Goal: Task Accomplishment & Management: Manage account settings

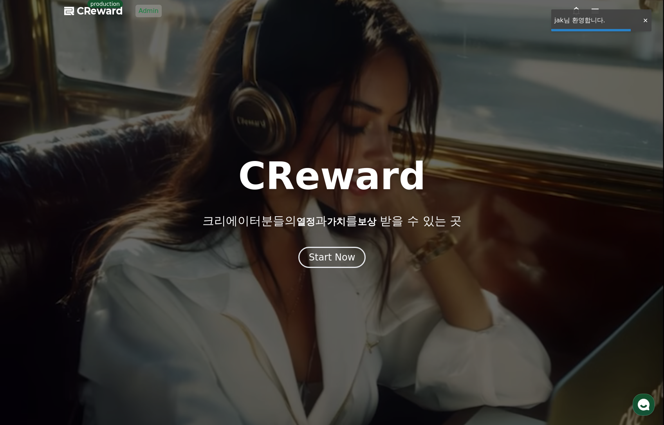
click at [149, 14] on link "Admin" at bounding box center [148, 11] width 26 height 13
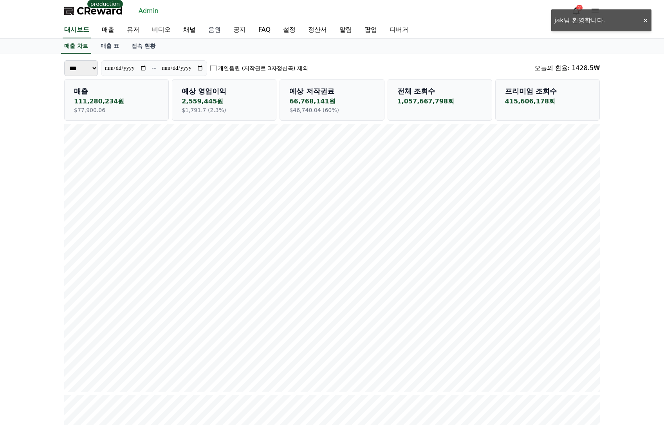
click at [214, 32] on link "[DEMOGRAPHIC_DATA]" at bounding box center [214, 30] width 25 height 16
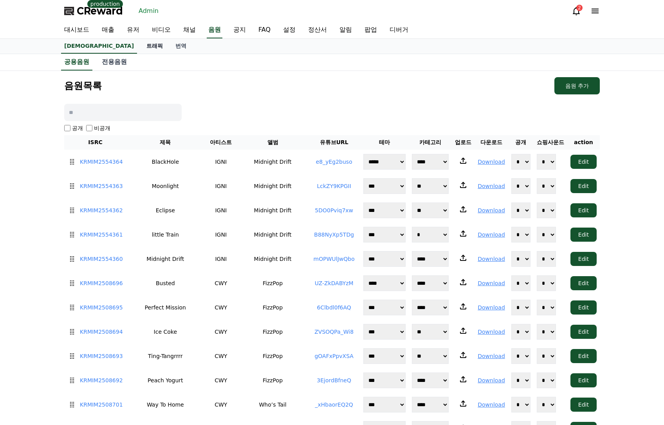
click at [140, 46] on link "트래픽" at bounding box center [154, 46] width 29 height 15
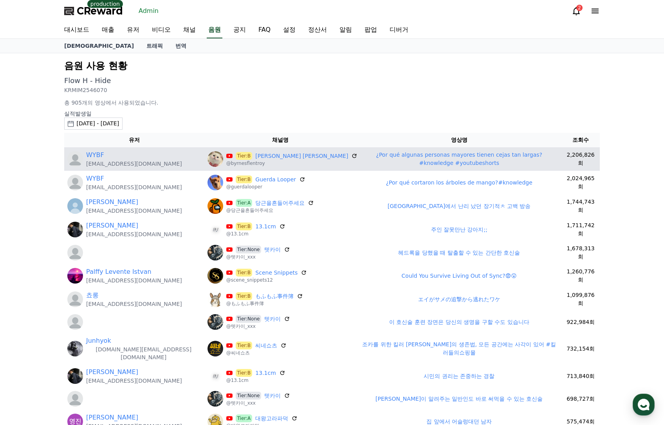
click at [388, 160] on link "¿Por qué algunas personas mayores tienen cejas tan largas?#knowledge #youtubesh…" at bounding box center [459, 159] width 166 height 14
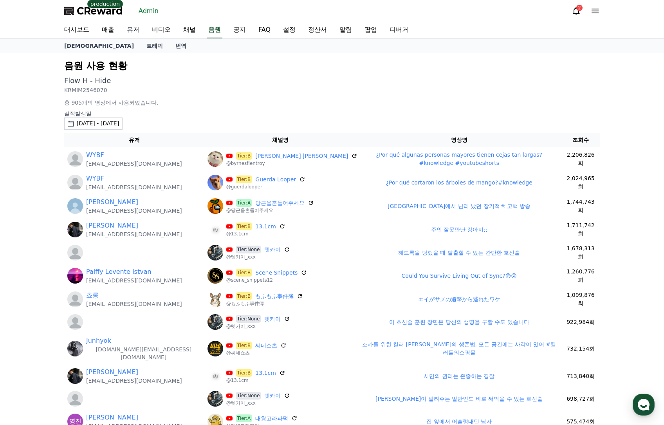
click at [134, 32] on link "유저" at bounding box center [133, 30] width 25 height 16
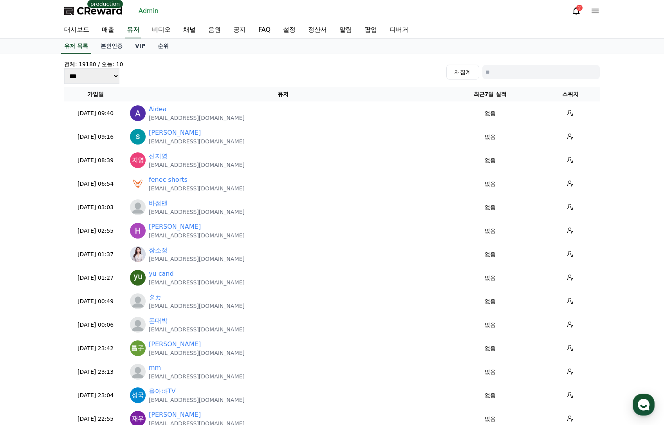
click at [514, 72] on input at bounding box center [540, 72] width 117 height 14
paste input "**********"
type input "**********"
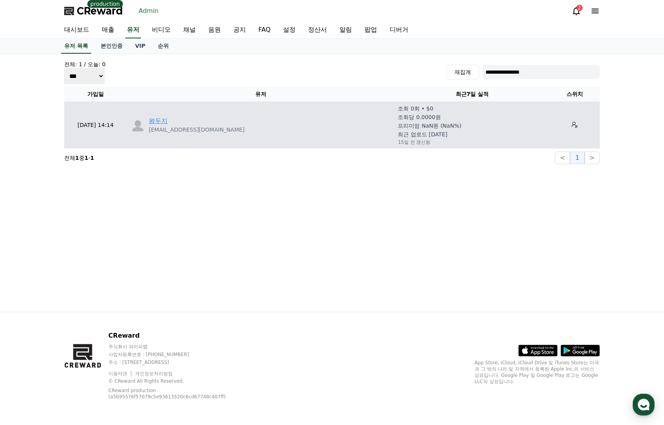
click at [165, 119] on link "왕두지" at bounding box center [158, 120] width 19 height 9
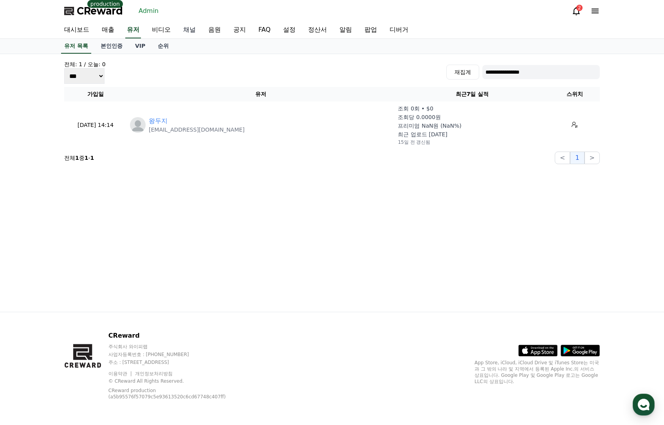
click at [187, 24] on link "채널" at bounding box center [189, 30] width 25 height 16
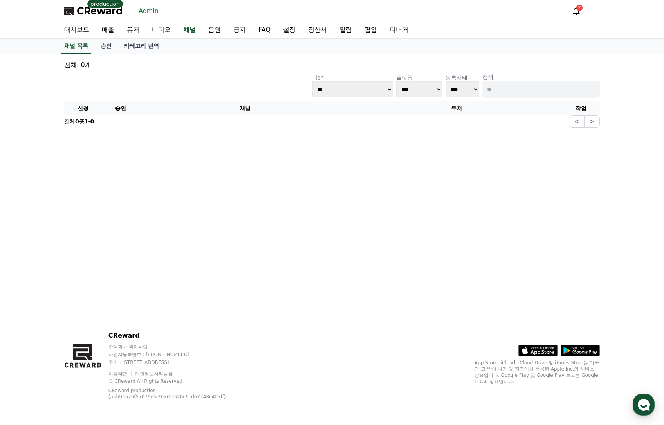
click at [515, 80] on p "검색" at bounding box center [540, 77] width 117 height 8
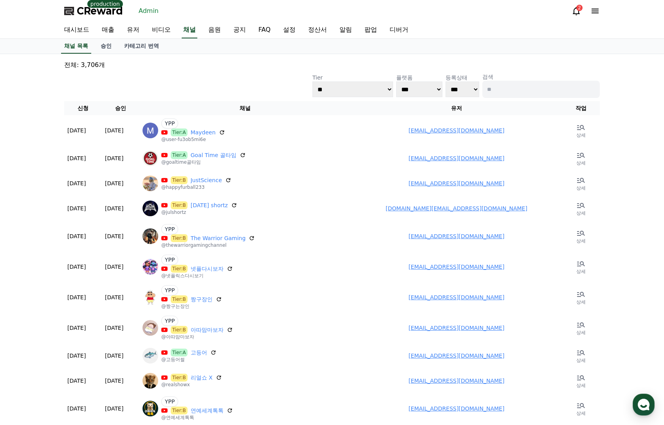
click at [517, 88] on input at bounding box center [540, 89] width 117 height 17
type input "*"
type input "***"
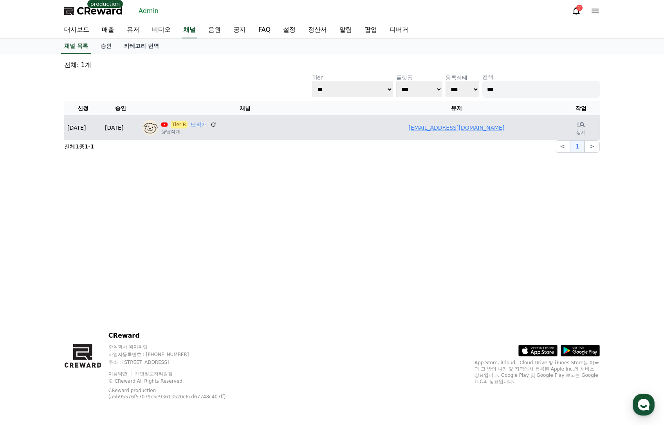
click at [441, 129] on link "cccho0314@gmail.com" at bounding box center [457, 128] width 96 height 6
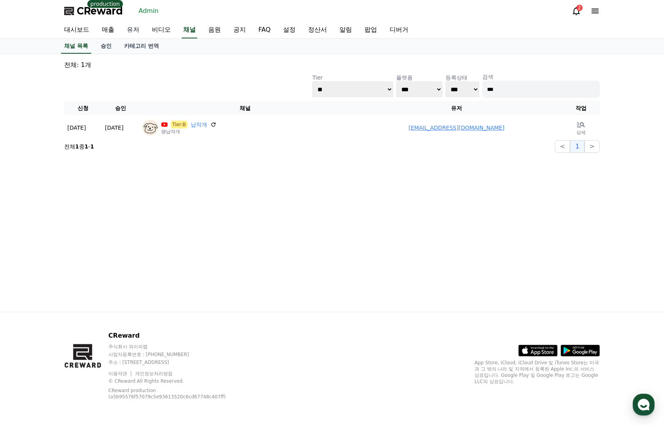
click at [134, 31] on link "유저" at bounding box center [133, 30] width 25 height 16
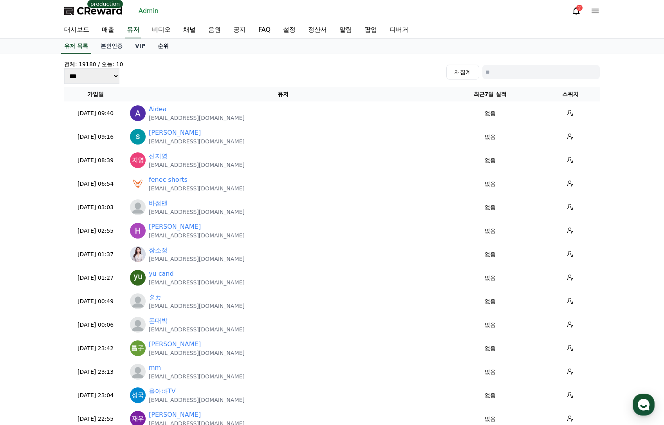
click at [161, 46] on link "순위" at bounding box center [163, 46] width 23 height 15
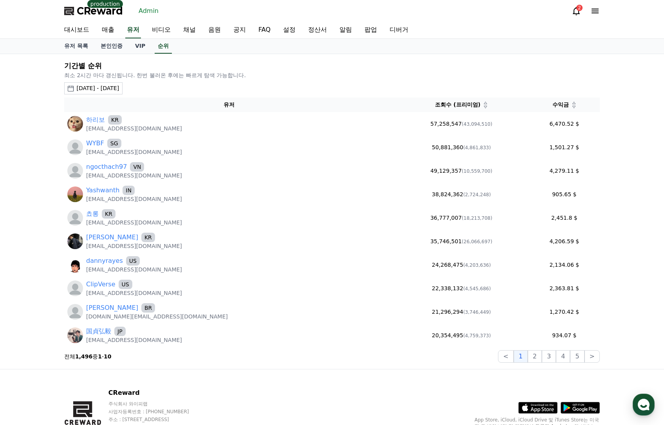
click at [119, 85] on div "2025-09-14 - 2025-10-14" at bounding box center [97, 88] width 43 height 8
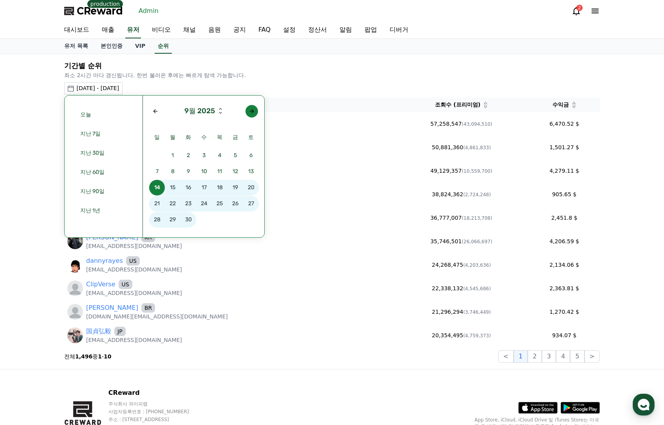
click at [251, 115] on button "button" at bounding box center [252, 111] width 13 height 13
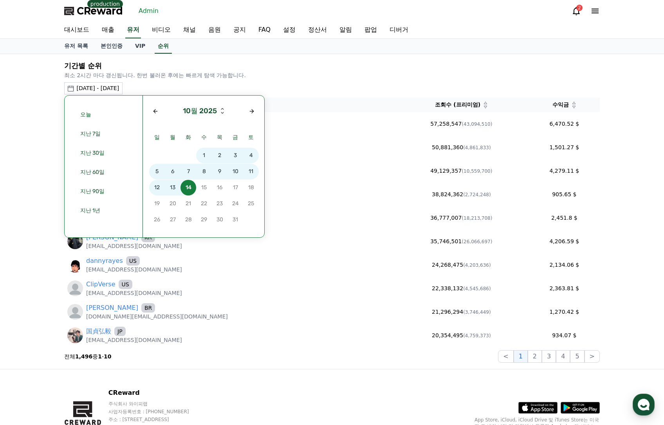
click at [156, 170] on span "5" at bounding box center [157, 172] width 16 height 16
click at [188, 189] on span "14" at bounding box center [189, 188] width 16 height 16
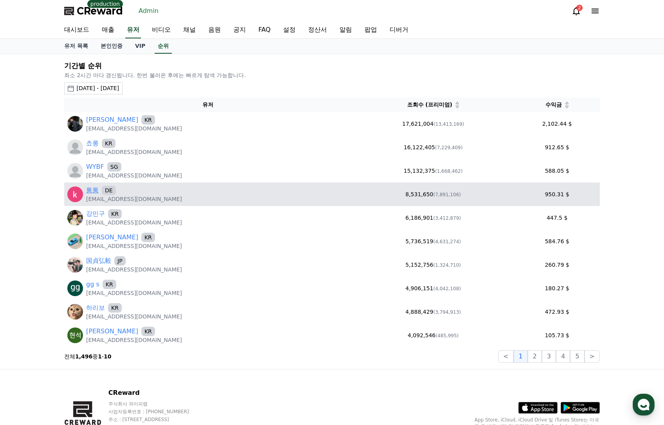
click at [92, 188] on link "통통" at bounding box center [92, 190] width 13 height 9
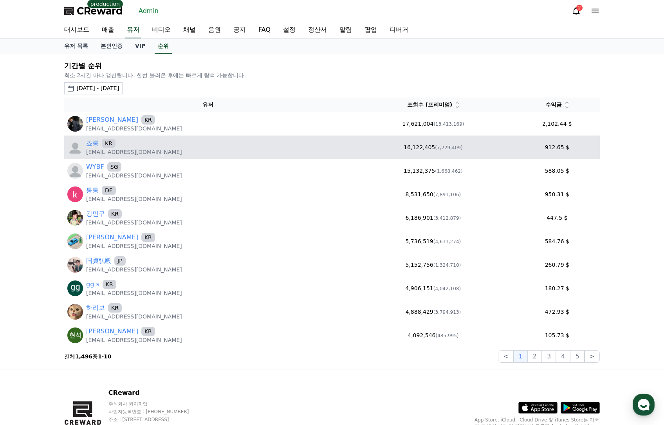
click at [95, 146] on link "쵸롱" at bounding box center [92, 143] width 13 height 9
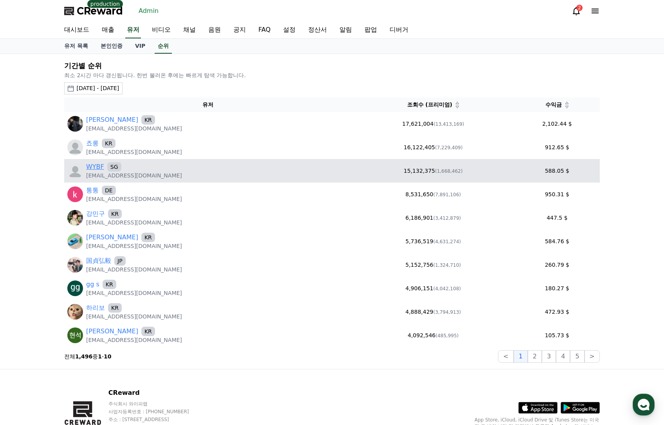
click at [88, 169] on link "WYBF" at bounding box center [95, 166] width 18 height 9
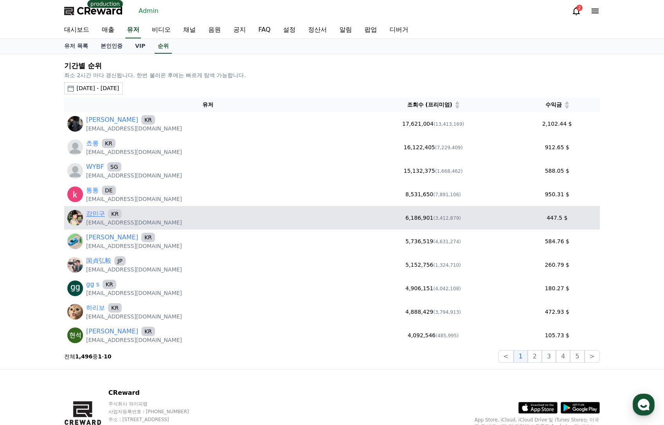
click at [95, 217] on link "강민구" at bounding box center [95, 213] width 19 height 9
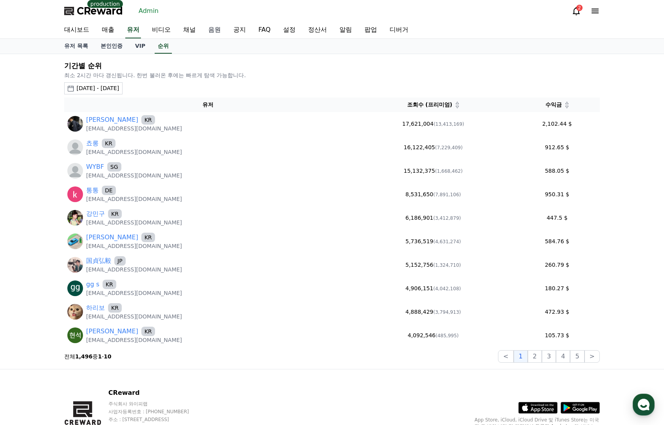
click at [217, 29] on link "음원" at bounding box center [214, 30] width 25 height 16
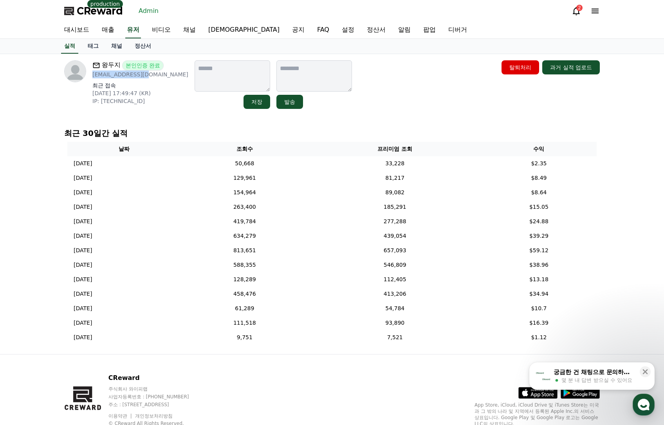
drag, startPoint x: 146, startPoint y: 75, endPoint x: 101, endPoint y: 71, distance: 45.6
click at [93, 75] on p "[EMAIL_ADDRESS][DOMAIN_NAME]" at bounding box center [140, 74] width 96 height 8
copy p "[EMAIL_ADDRESS][DOMAIN_NAME]"
click at [414, 251] on td "657,093" at bounding box center [395, 250] width 172 height 14
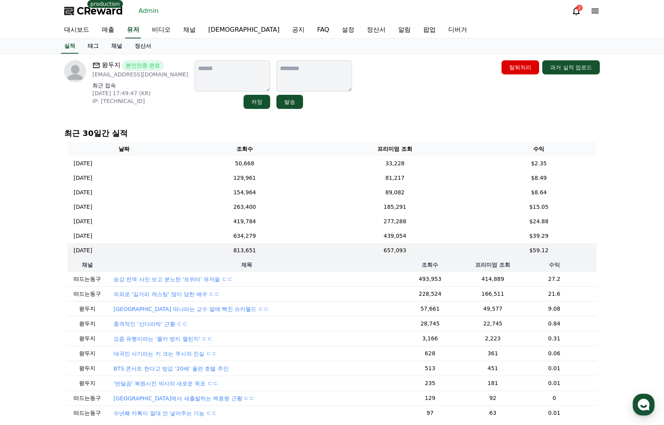
click at [410, 101] on div "왕두지 본인인증 완료 [EMAIL_ADDRESS][DOMAIN_NAME] 최근 접속 [DATE] 17:49:47 (KR) IP: [TECHNI…" at bounding box center [332, 84] width 536 height 49
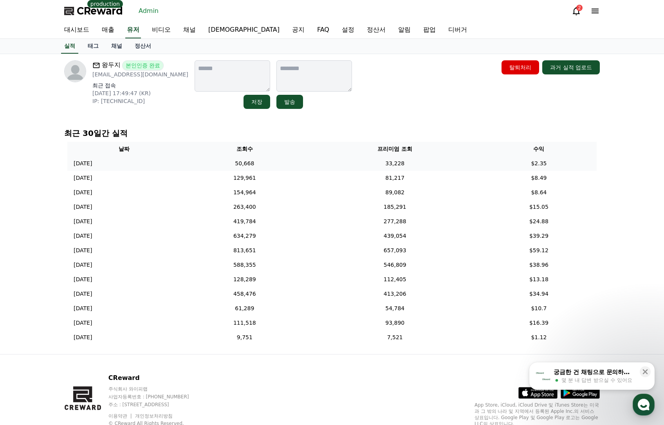
click at [437, 164] on td "33,228" at bounding box center [395, 163] width 172 height 14
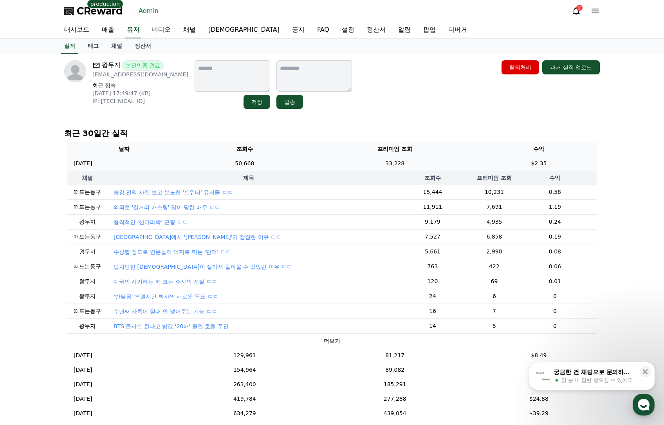
click at [425, 167] on td "33,228" at bounding box center [395, 163] width 172 height 14
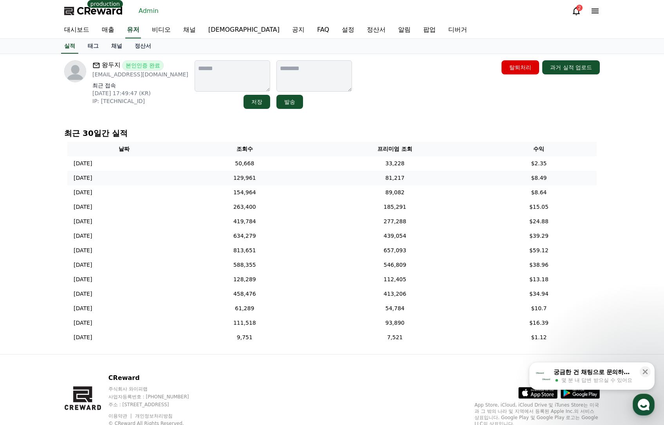
click at [410, 182] on td "81,217" at bounding box center [395, 178] width 172 height 14
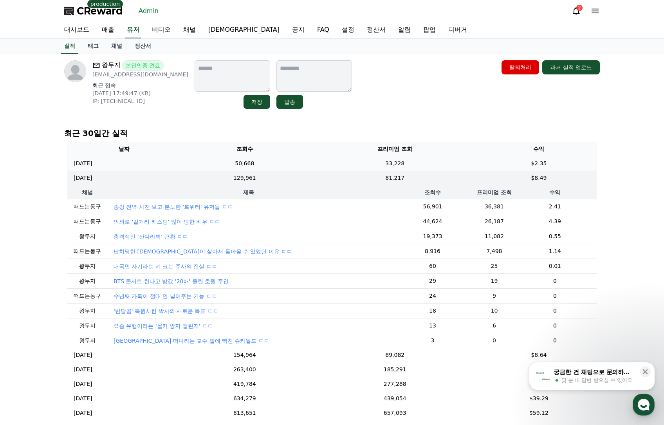
click at [349, 160] on td "33,228" at bounding box center [395, 163] width 172 height 14
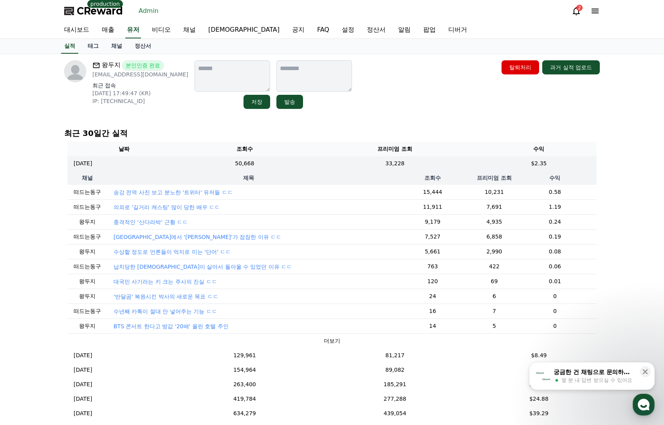
click at [222, 192] on p "송강 전역 사진 보고 분노한 '트위터' 유저들 ㄷㄷ" at bounding box center [173, 192] width 119 height 8
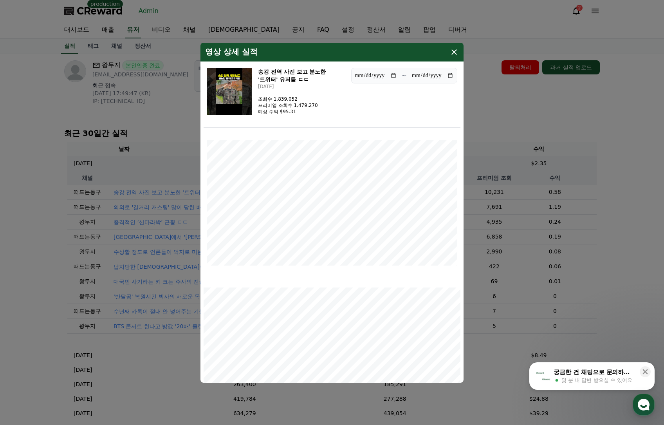
click at [214, 73] on img "modal" at bounding box center [229, 91] width 45 height 47
click at [240, 94] on img "modal" at bounding box center [229, 91] width 45 height 47
drag, startPoint x: 535, startPoint y: 192, endPoint x: 505, endPoint y: 248, distance: 63.1
click at [535, 192] on button "close modal" at bounding box center [332, 212] width 664 height 425
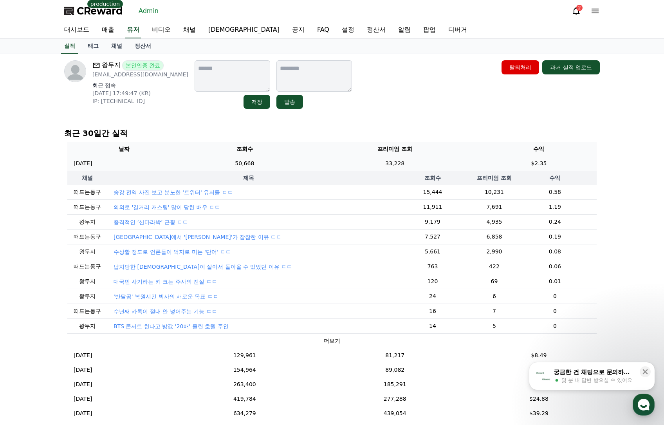
click at [430, 161] on td "33,228" at bounding box center [395, 163] width 172 height 14
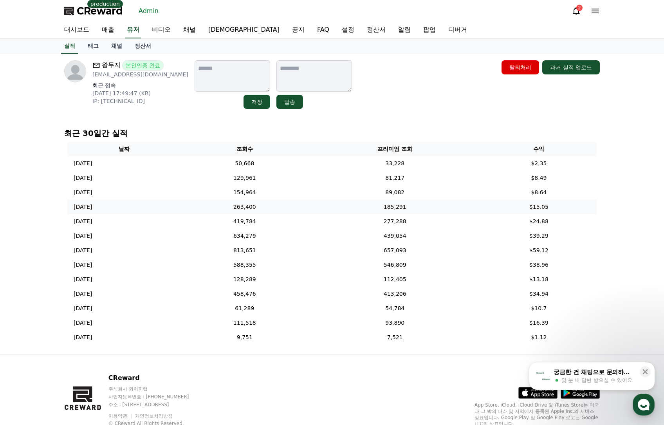
click at [423, 204] on td "185,291" at bounding box center [395, 207] width 172 height 14
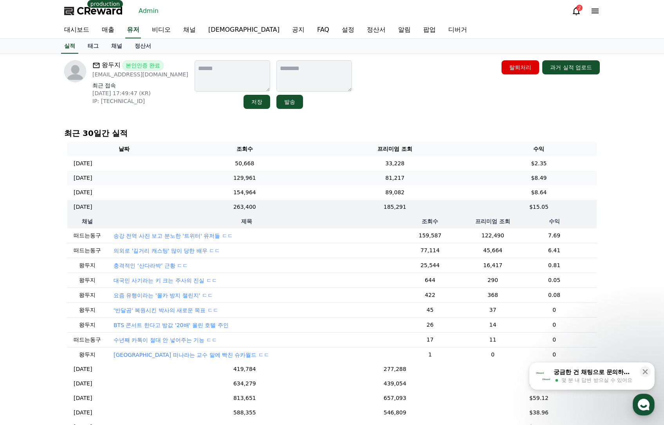
click at [385, 177] on td "81,217" at bounding box center [395, 178] width 172 height 14
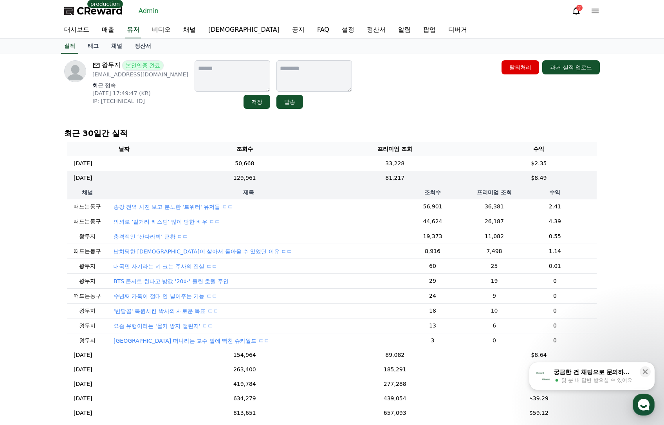
click at [176, 283] on p "BTS 콘서트 한다고 방값 '20배' 올린 호텔 주인" at bounding box center [171, 281] width 115 height 8
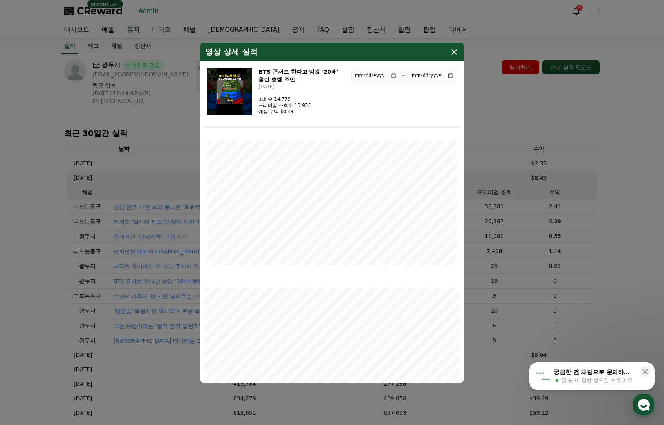
click at [242, 80] on img "modal" at bounding box center [229, 91] width 45 height 47
click at [563, 143] on button "close modal" at bounding box center [332, 212] width 664 height 425
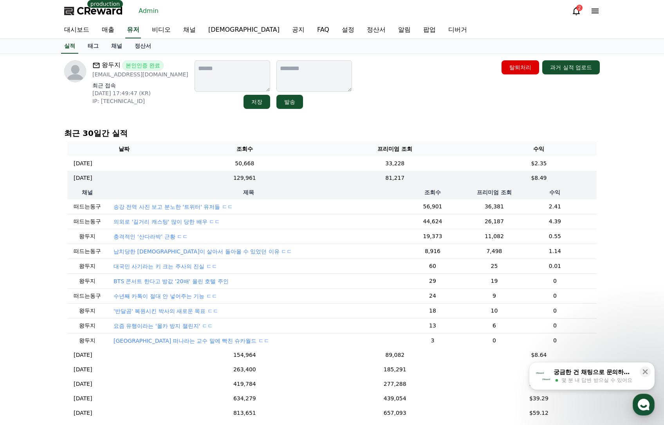
click at [437, 98] on div "왕두지 본인인증 완료 kvc0522@naver.com 최근 접속 2025-10-09 17:49:47 (KR) IP: 2001:e60:1094:…" at bounding box center [332, 84] width 536 height 49
click at [341, 148] on th "프리미엄 조회" at bounding box center [395, 149] width 172 height 14
click at [342, 159] on td "33,228" at bounding box center [395, 163] width 172 height 14
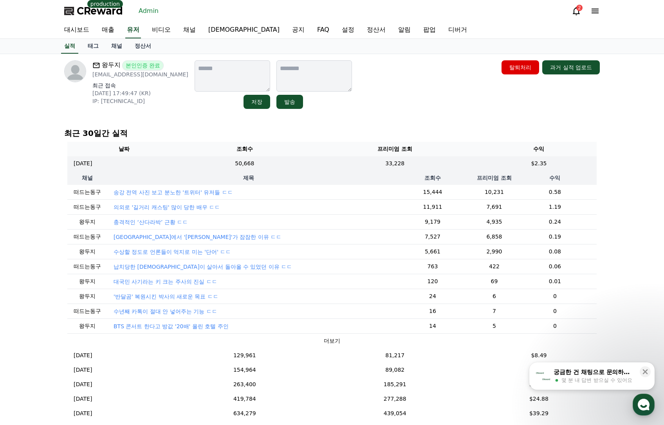
click at [325, 338] on button "더보기" at bounding box center [332, 341] width 16 height 8
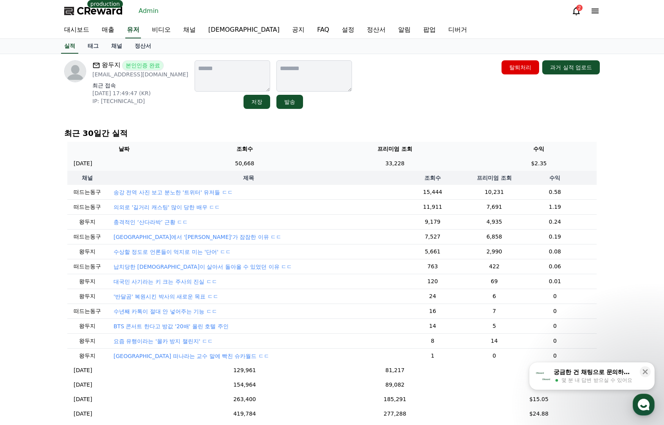
click at [361, 165] on td "33,228" at bounding box center [395, 163] width 172 height 14
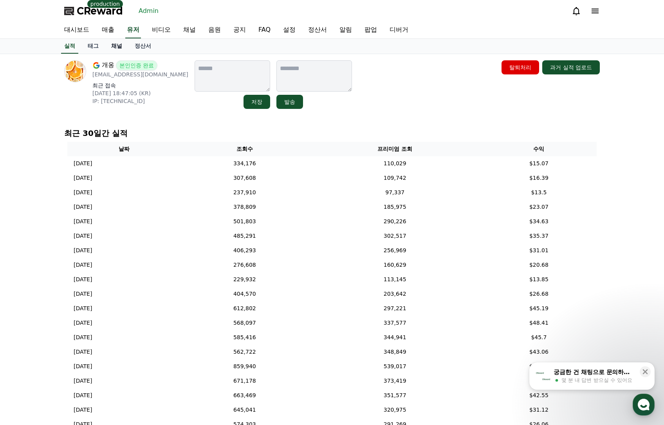
click at [114, 45] on link "채널" at bounding box center [116, 46] width 23 height 15
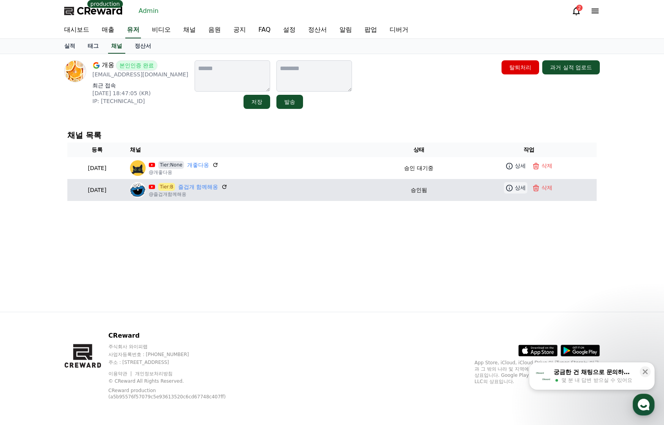
click at [521, 191] on p "상세" at bounding box center [520, 188] width 11 height 8
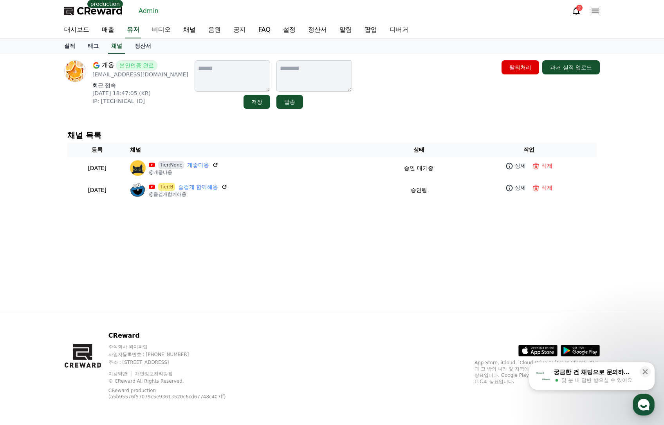
click at [69, 43] on link "실적" at bounding box center [69, 46] width 23 height 15
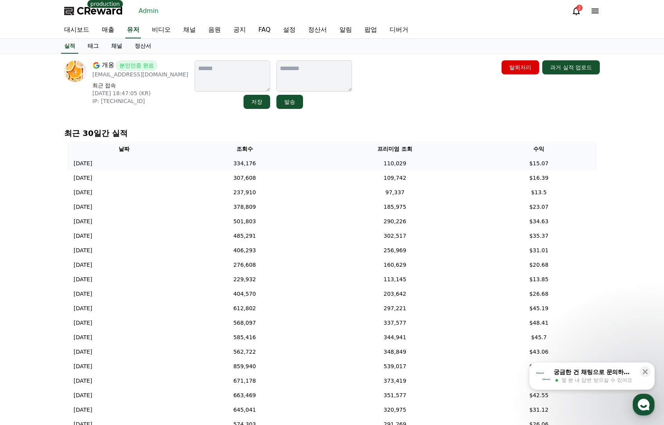
click at [428, 160] on td "110,029" at bounding box center [395, 163] width 172 height 14
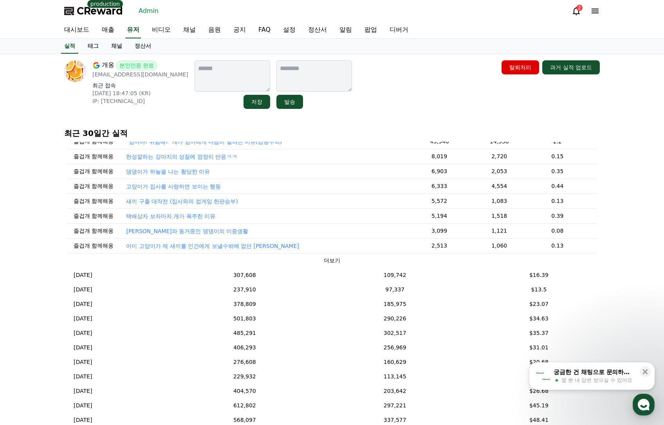
scroll to position [78, 0]
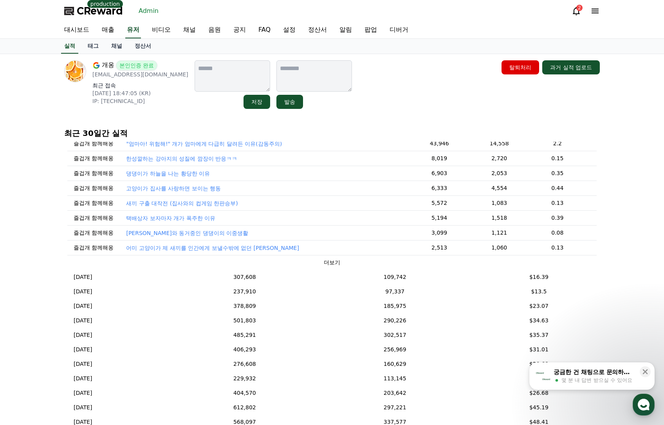
click at [327, 260] on button "더보기" at bounding box center [332, 262] width 16 height 8
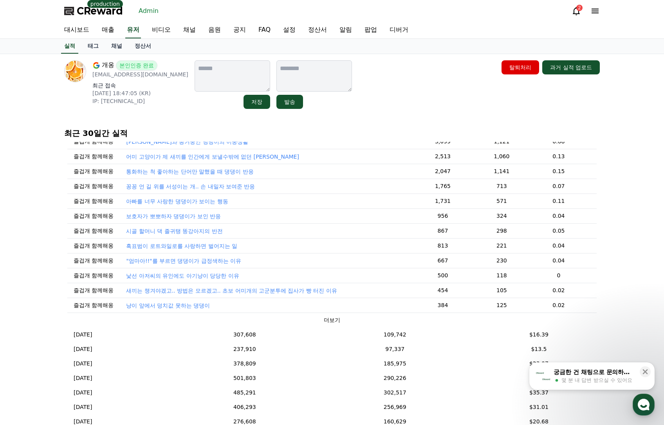
scroll to position [97, 0]
click at [209, 272] on p "낯선 아저씨의 유인에도 아기냥이 당당한 이유" at bounding box center [182, 276] width 113 height 8
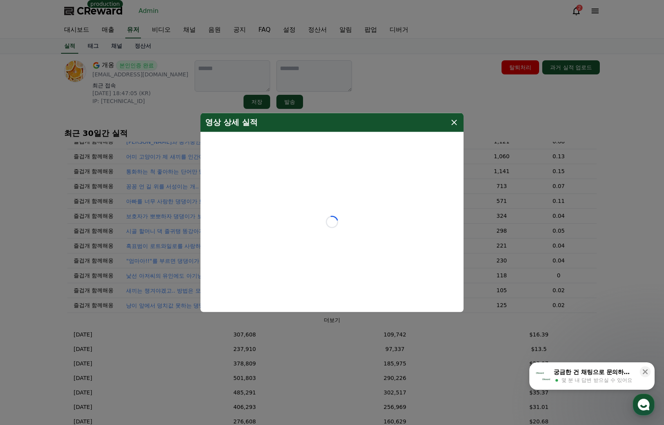
drag, startPoint x: 460, startPoint y: 121, endPoint x: 456, endPoint y: 121, distance: 4.3
click at [460, 121] on div "영상 상세 실적" at bounding box center [331, 122] width 263 height 19
drag, startPoint x: 456, startPoint y: 121, endPoint x: 409, endPoint y: 201, distance: 92.7
click at [456, 122] on icon "modal" at bounding box center [453, 121] width 9 height 9
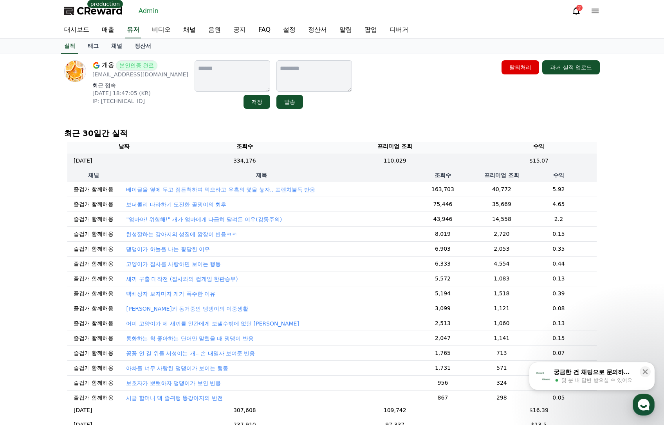
scroll to position [0, 0]
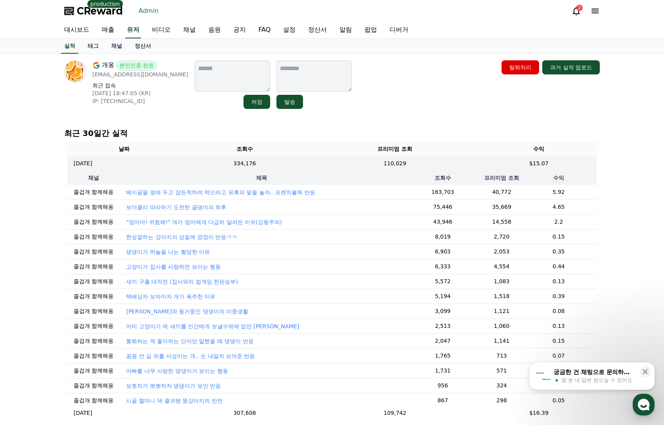
click at [194, 207] on p "보더콜리 따라하기 도전한 골댕이의 최후" at bounding box center [176, 207] width 100 height 8
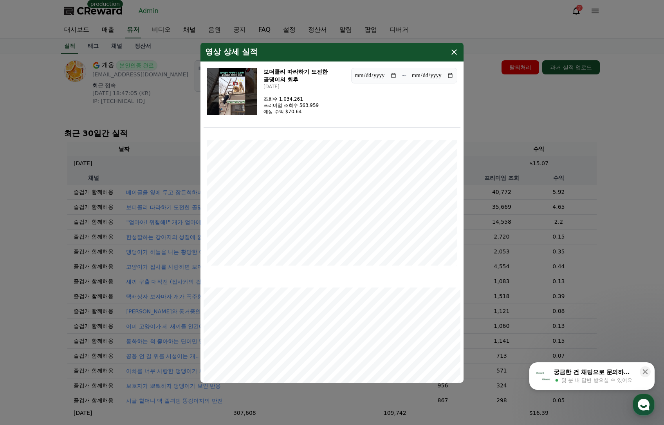
click at [232, 98] on img "modal" at bounding box center [232, 91] width 51 height 47
click at [454, 54] on icon "modal" at bounding box center [453, 51] width 9 height 9
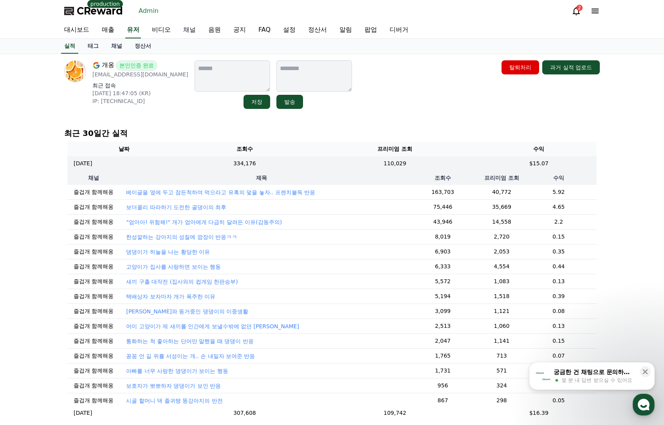
click at [194, 30] on link "채널" at bounding box center [189, 30] width 25 height 16
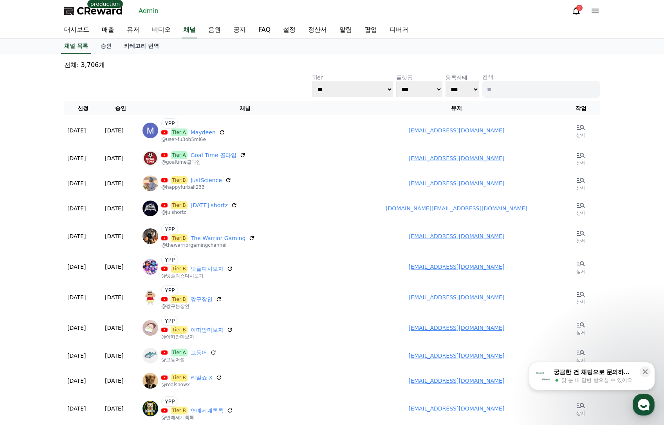
drag, startPoint x: 564, startPoint y: 82, endPoint x: 560, endPoint y: 91, distance: 10.2
click at [563, 82] on input at bounding box center [540, 89] width 117 height 17
type input "*****"
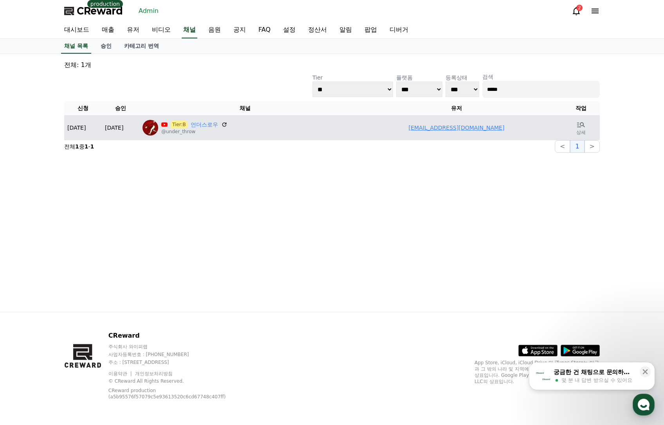
click at [429, 130] on td "roarudaf@gmail.com" at bounding box center [456, 127] width 211 height 25
click at [431, 128] on td "roarudaf@gmail.com" at bounding box center [456, 127] width 211 height 25
click at [431, 128] on link "roarudaf@gmail.com" at bounding box center [457, 128] width 96 height 6
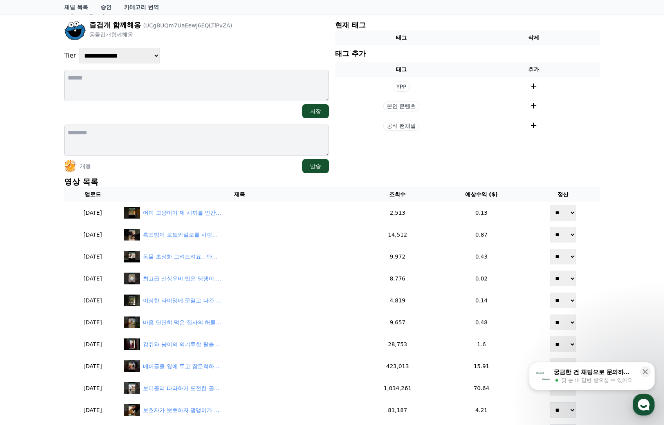
scroll to position [39, 0]
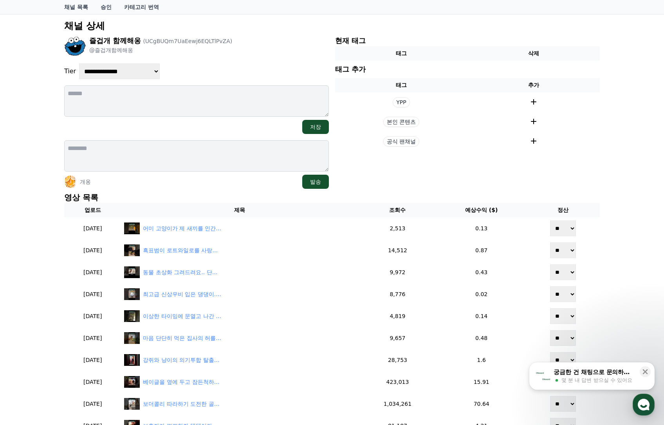
click at [515, 183] on section "현재 태그 태그 삭제 태그 추가 태그 추가 YPP 본인 콘텐츠 공식 팬채널" at bounding box center [467, 111] width 265 height 153
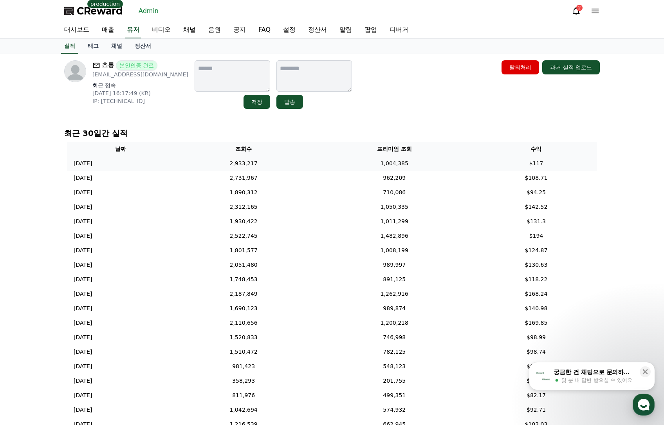
click at [310, 162] on td "2,933,217" at bounding box center [243, 163] width 139 height 14
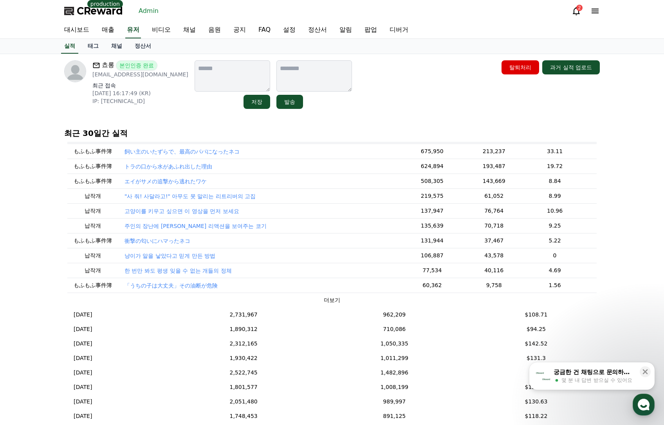
scroll to position [39, 0]
click at [195, 256] on p "냥이가 알을 낳았다고 믿게 만든 방법" at bounding box center [170, 257] width 91 height 8
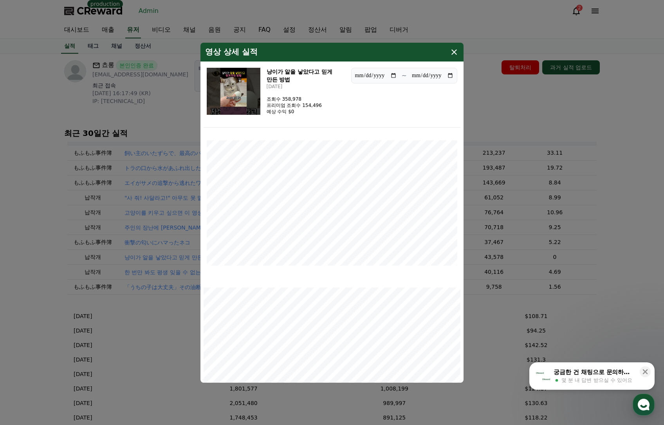
click at [231, 100] on img "modal" at bounding box center [234, 91] width 54 height 47
click at [455, 53] on icon "modal" at bounding box center [453, 51] width 9 height 9
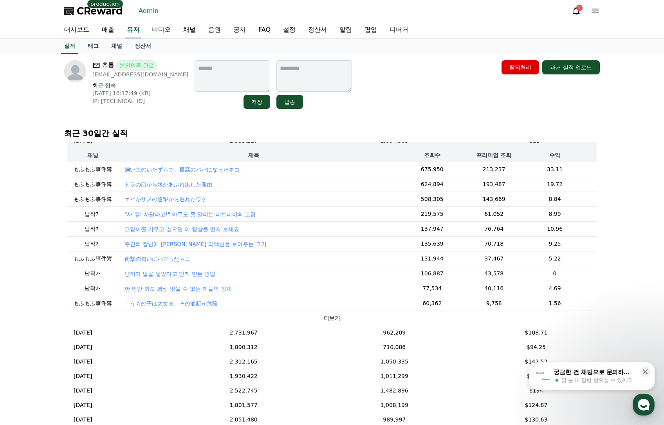
scroll to position [0, 0]
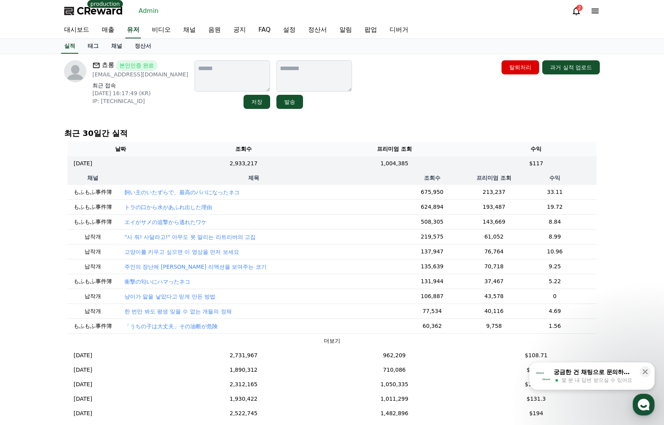
click at [164, 283] on p "衝撃の匂いにハマったネコ" at bounding box center [158, 282] width 66 height 8
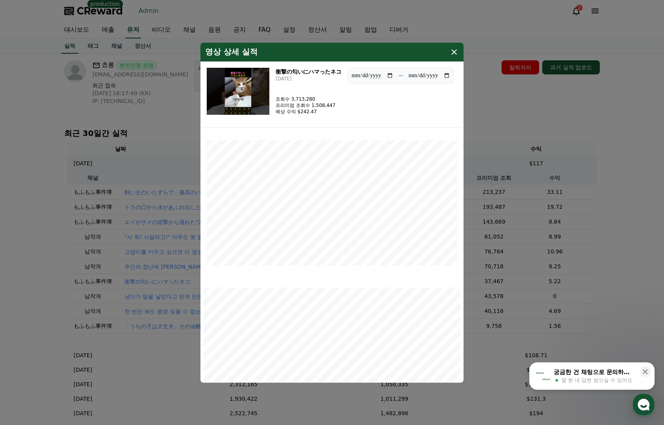
click at [247, 94] on img "modal" at bounding box center [238, 91] width 63 height 47
click at [454, 53] on icon "modal" at bounding box center [453, 51] width 9 height 9
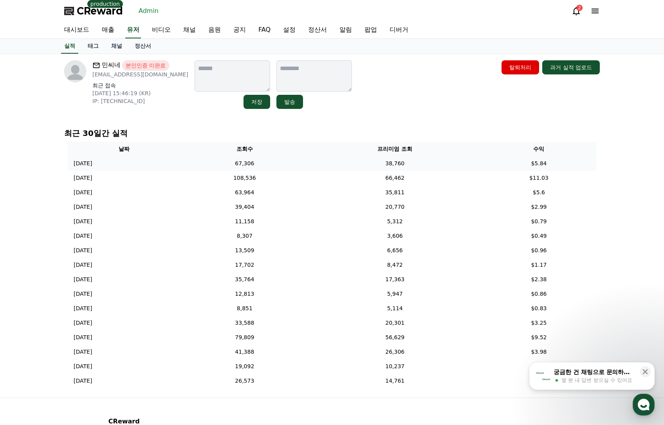
click at [302, 164] on td "67,306" at bounding box center [245, 163] width 128 height 14
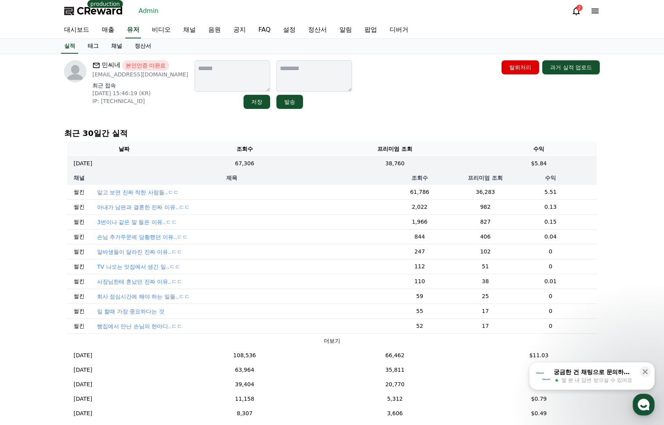
click at [473, 88] on div "민씨네 본인인증 미완료 [EMAIL_ADDRESS][DOMAIN_NAME] 최근 접속 [DATE] 15:46:19 (KR) IP: [TECHN…" at bounding box center [332, 84] width 536 height 49
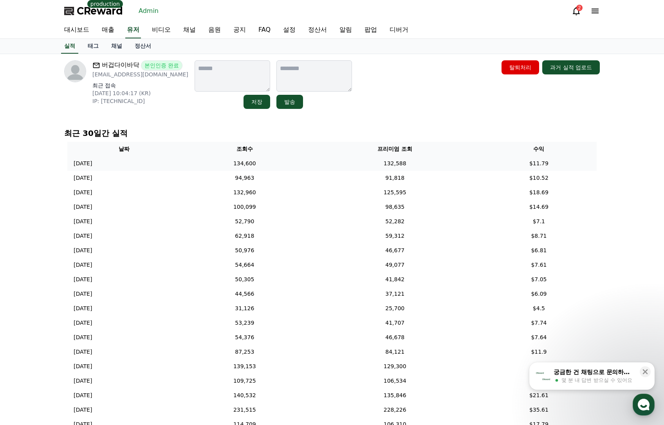
click at [340, 166] on td "132,588" at bounding box center [395, 163] width 172 height 14
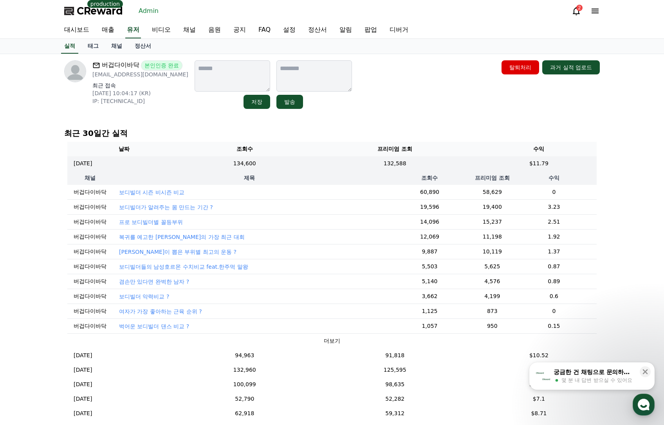
click at [175, 190] on p "보디빌더 시즌 비시즌 비교" at bounding box center [151, 192] width 65 height 8
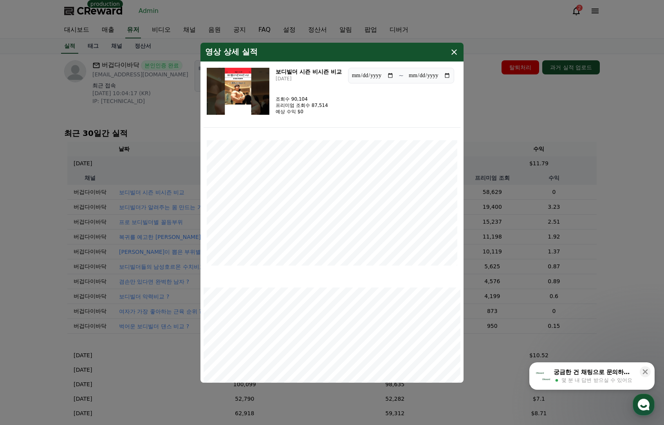
click at [228, 92] on img "modal" at bounding box center [238, 91] width 63 height 47
drag, startPoint x: 451, startPoint y: 50, endPoint x: 448, endPoint y: 51, distance: 3.9
click at [451, 50] on icon "modal" at bounding box center [453, 51] width 9 height 9
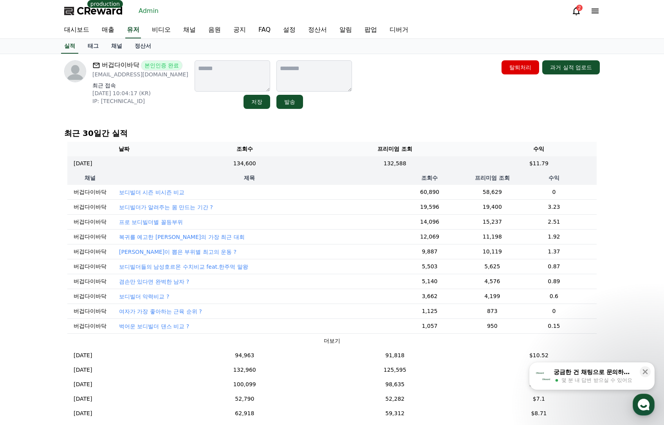
click at [180, 128] on p "최근 30일간 실적" at bounding box center [332, 133] width 536 height 11
click at [130, 164] on td "2025-10-11 10/11" at bounding box center [123, 163] width 113 height 14
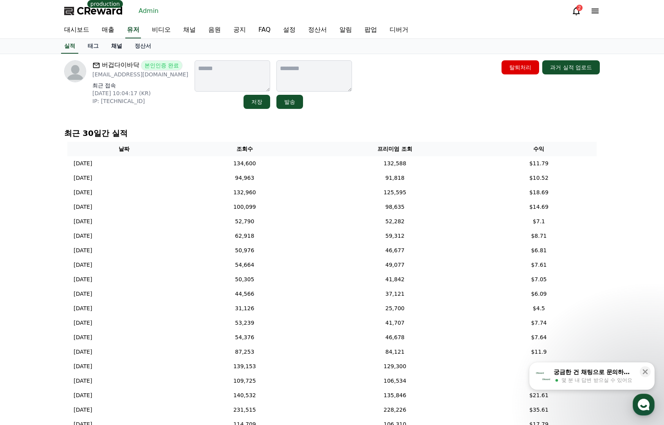
click at [116, 45] on link "채널" at bounding box center [116, 46] width 23 height 15
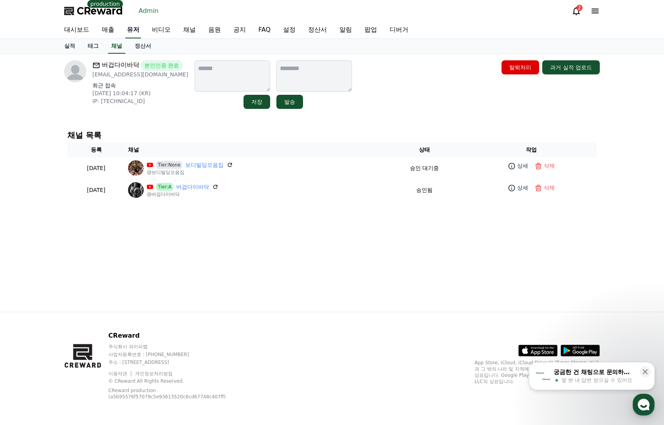
click at [137, 32] on link "유저" at bounding box center [133, 30] width 16 height 16
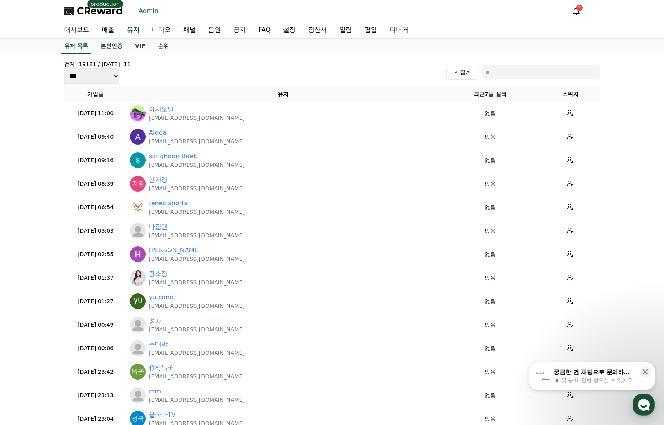
click at [505, 74] on input at bounding box center [540, 72] width 117 height 14
paste input "**********"
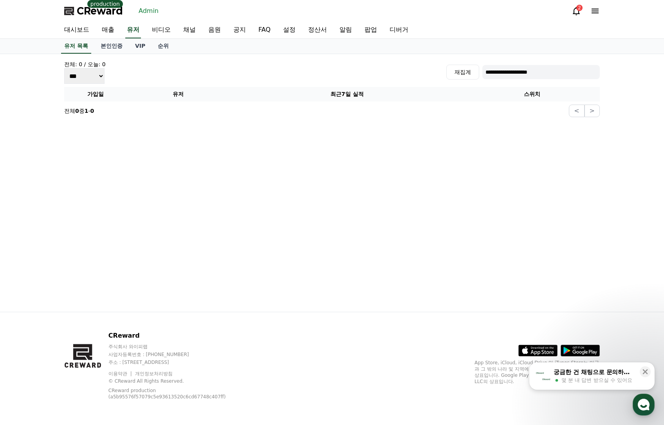
click at [545, 66] on input "**********" at bounding box center [540, 72] width 117 height 14
paste input
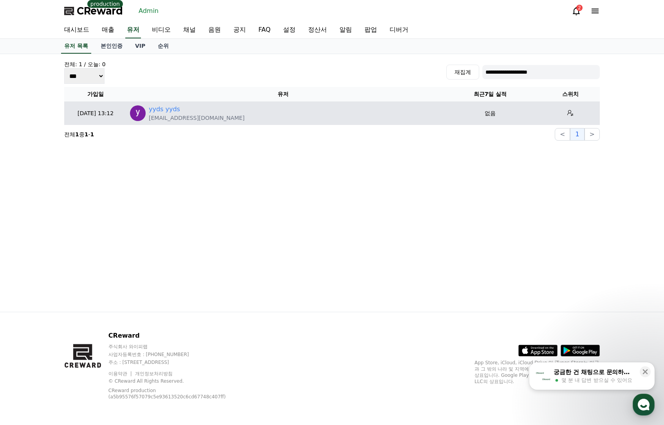
click at [172, 104] on td "yyds yyds yydsyyds234@gmail.com" at bounding box center [283, 112] width 312 height 23
click at [169, 108] on link "yyds yyds" at bounding box center [164, 109] width 31 height 9
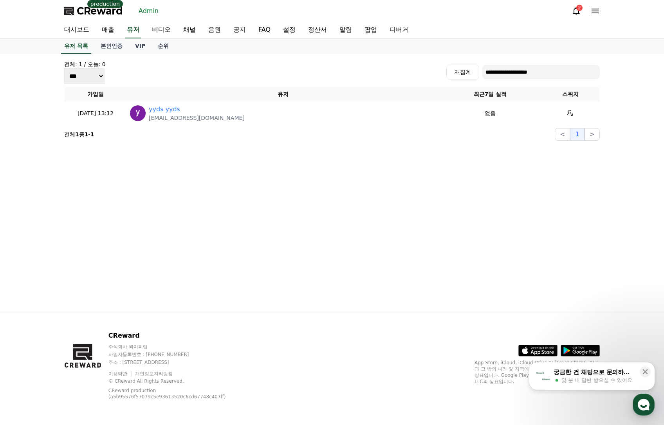
click at [521, 83] on div "**********" at bounding box center [332, 71] width 536 height 23
click at [525, 77] on input "**********" at bounding box center [540, 72] width 117 height 14
paste input
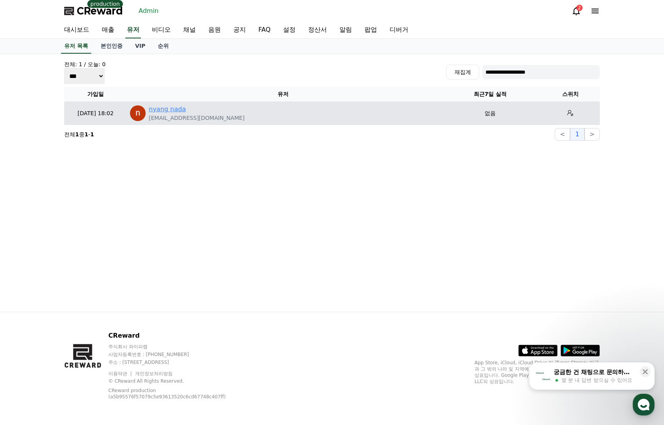
click at [166, 113] on link "nyang nada" at bounding box center [167, 109] width 37 height 9
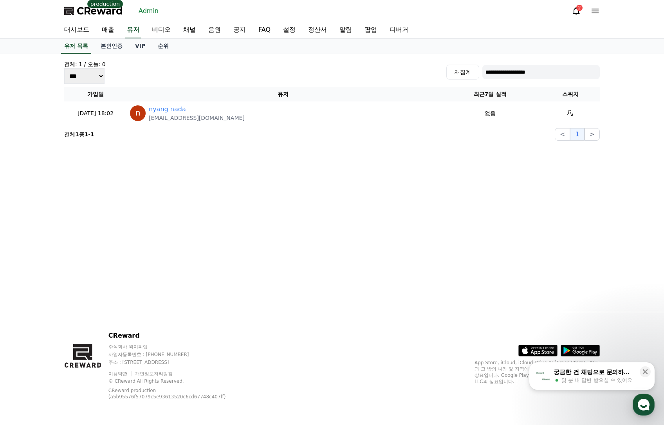
click at [578, 70] on input "**********" at bounding box center [540, 72] width 117 height 14
paste input
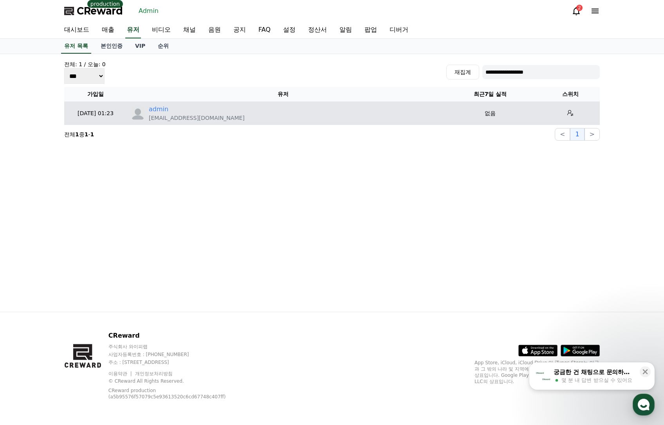
click at [167, 110] on div "admin" at bounding box center [197, 109] width 96 height 9
click at [162, 110] on link "admin" at bounding box center [159, 109] width 20 height 9
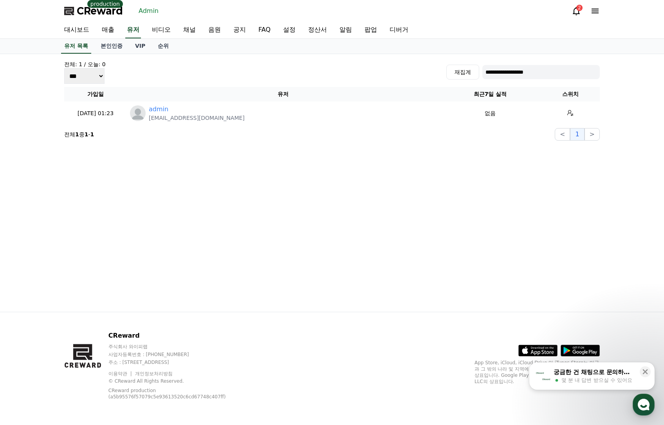
click at [578, 70] on input "**********" at bounding box center [540, 72] width 117 height 14
paste input "****"
type input "**********"
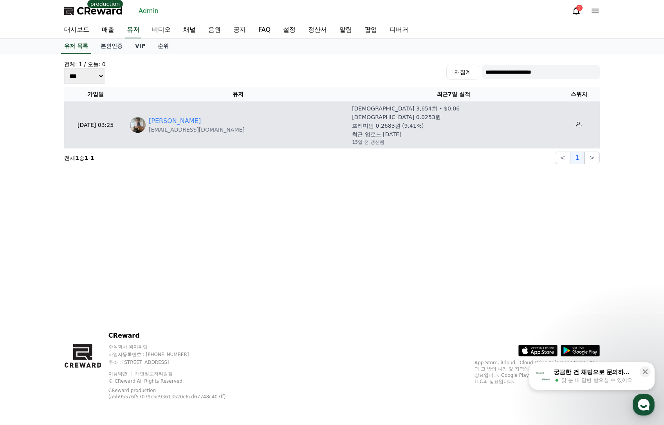
click at [164, 126] on p "atylafelipe56@gmail.com" at bounding box center [197, 130] width 96 height 8
click at [163, 122] on link "A. Felipe" at bounding box center [175, 120] width 52 height 9
click at [580, 130] on td at bounding box center [579, 124] width 42 height 47
click at [576, 126] on icon at bounding box center [579, 125] width 6 height 6
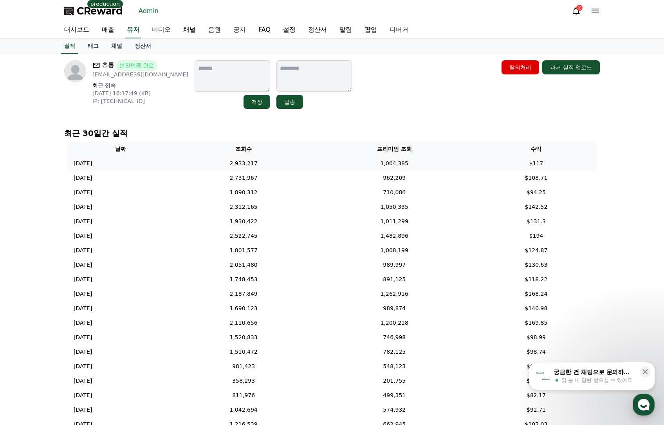
click at [361, 166] on td "1,004,385" at bounding box center [394, 163] width 162 height 14
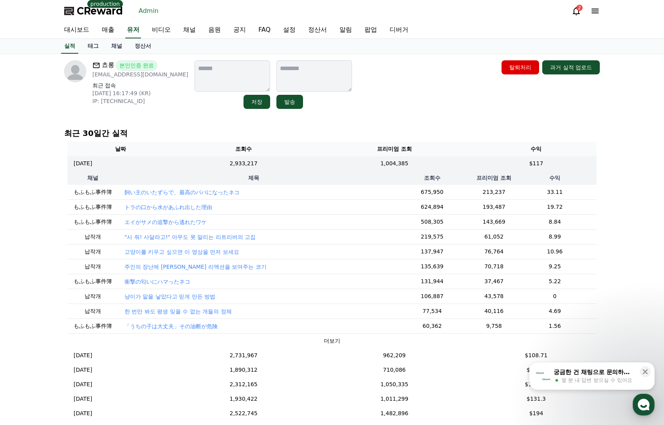
click at [175, 292] on p "냥이가 알을 낳았다고 믿게 만든 방법" at bounding box center [170, 296] width 91 height 8
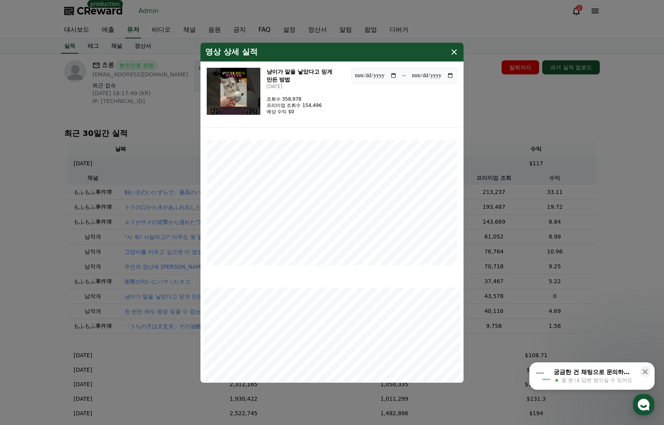
click at [235, 81] on img "modal" at bounding box center [234, 91] width 54 height 47
click at [393, 74] on input "**********" at bounding box center [376, 75] width 42 height 9
click at [332, 104] on div "냥이가 알을 낳았다고 믿게 만든 방법 2025-10-10 조회수 358,978 프리미엄 조회수 154,496 예상 수익 $0" at bounding box center [306, 91] width 78 height 47
click at [245, 97] on img "modal" at bounding box center [234, 91] width 54 height 47
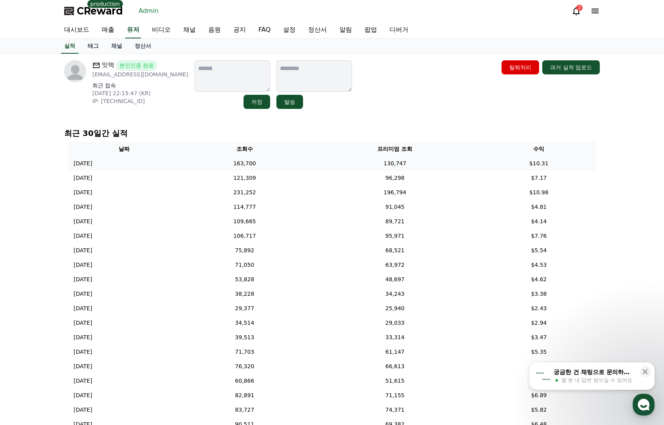
click at [381, 163] on td "130,747" at bounding box center [395, 163] width 172 height 14
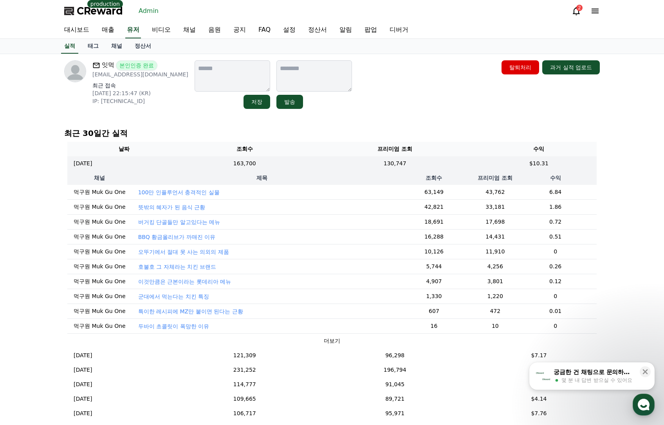
click at [185, 251] on p "오뚜기에서 절대 못 사는 의외의 제품" at bounding box center [183, 252] width 91 height 8
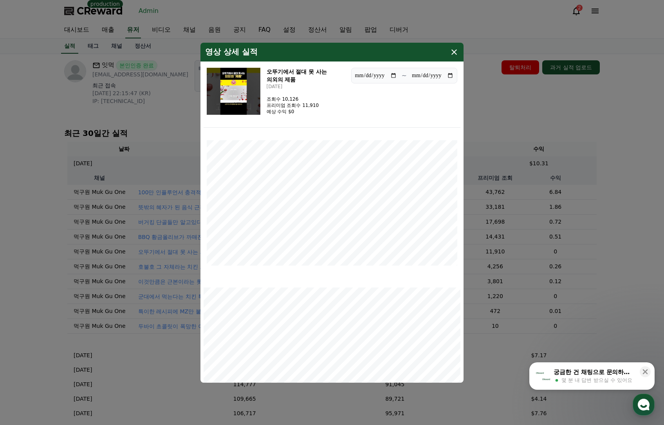
click at [231, 95] on img "modal" at bounding box center [234, 91] width 54 height 47
drag, startPoint x: 507, startPoint y: 105, endPoint x: 502, endPoint y: 110, distance: 7.3
click at [507, 105] on button "close modal" at bounding box center [332, 212] width 664 height 425
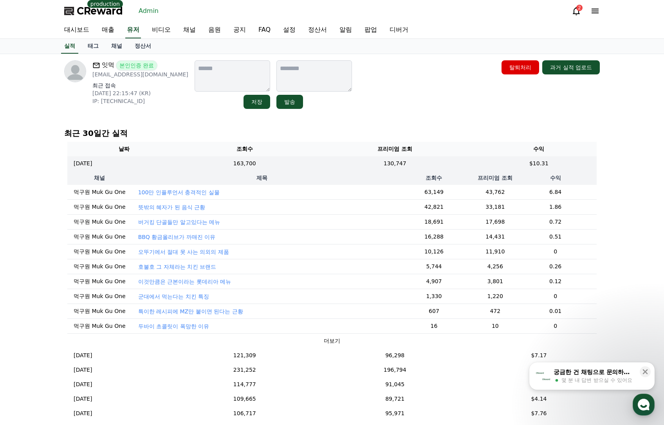
click at [204, 255] on p "오뚜기에서 절대 못 사는 의외의 제품" at bounding box center [183, 252] width 91 height 8
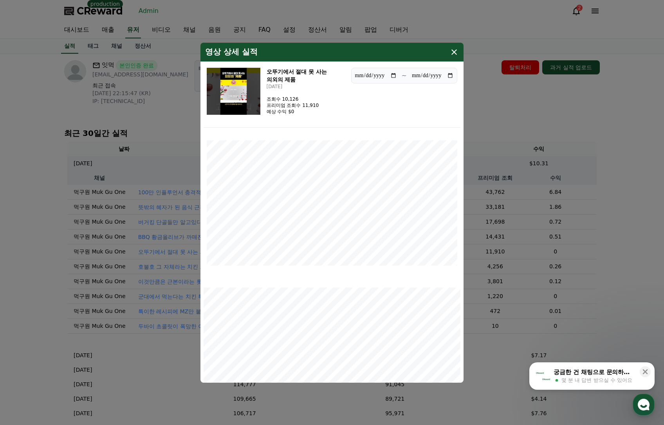
click at [237, 93] on img "modal" at bounding box center [234, 91] width 54 height 47
click at [240, 85] on img "modal" at bounding box center [234, 91] width 54 height 47
click at [453, 52] on icon "modal" at bounding box center [453, 51] width 9 height 9
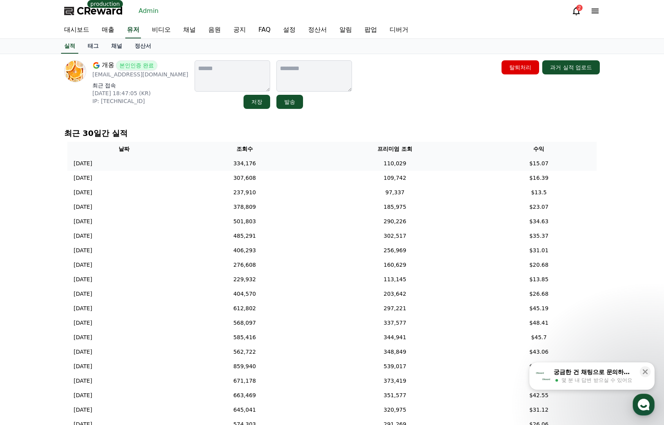
click at [327, 169] on td "110,029" at bounding box center [395, 163] width 172 height 14
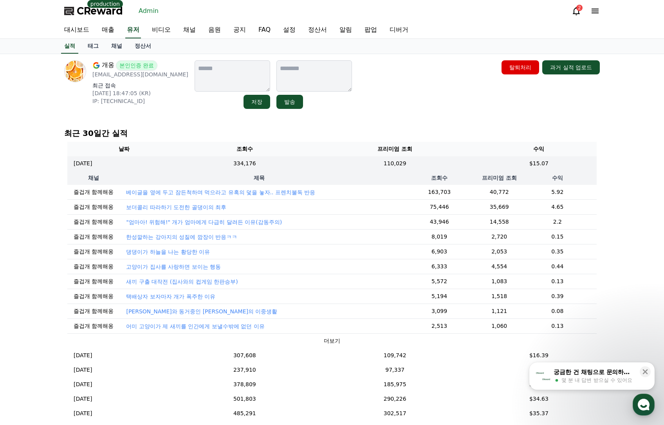
click at [386, 154] on th "프리미엄 조회" at bounding box center [395, 149] width 172 height 14
click at [415, 171] on th "조회수" at bounding box center [439, 178] width 82 height 14
click at [407, 167] on td "110,029" at bounding box center [395, 163] width 172 height 14
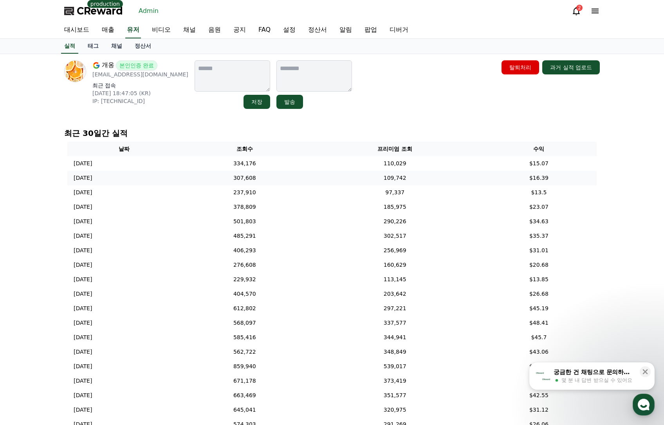
click at [400, 182] on td "109,742" at bounding box center [395, 178] width 172 height 14
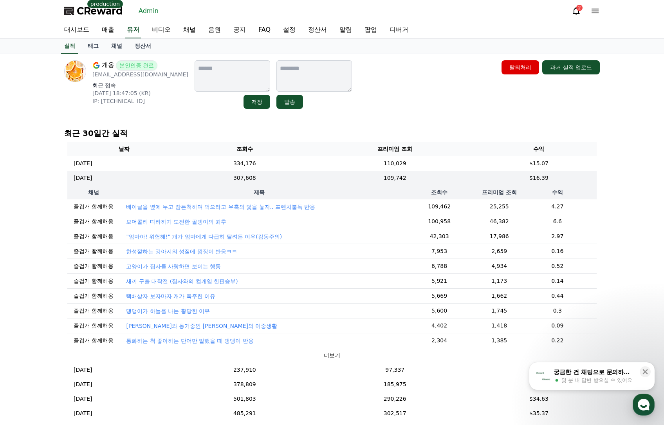
click at [425, 127] on div "최근 30일간 실적 날짜 조회수 프리미엄 조회 수익 [DATE] 10/11 334,176 110,029 $15.07 [DATE] 10/10 3…" at bounding box center [332, 313] width 542 height 376
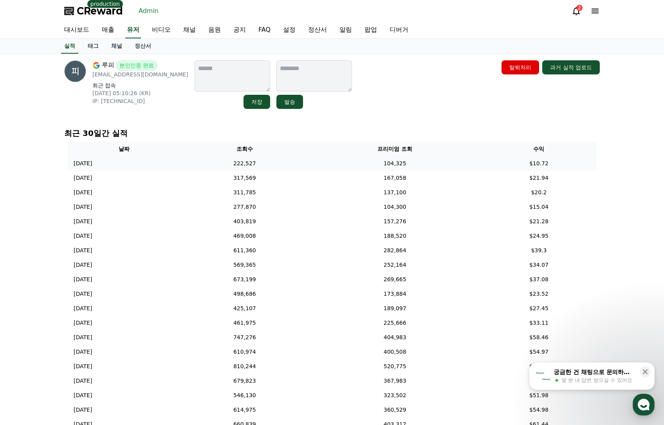
click at [392, 164] on td "104,325" at bounding box center [395, 163] width 172 height 14
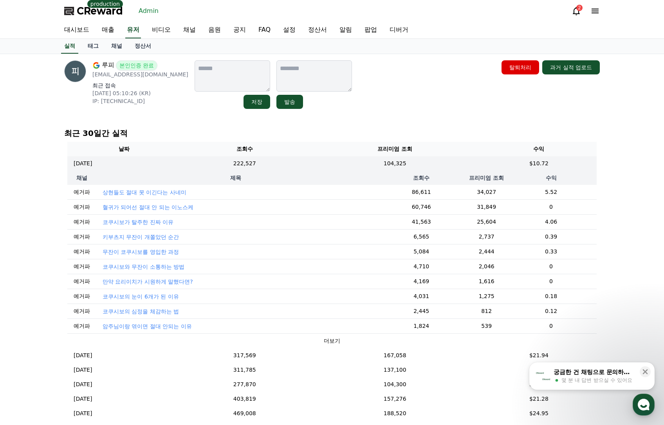
click at [144, 265] on p "코쿠시보와 무잔이 소통하는 방법" at bounding box center [144, 267] width 82 height 8
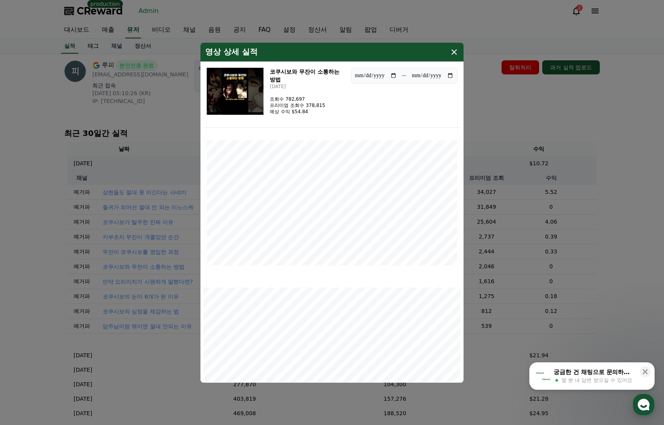
click at [228, 93] on img "modal" at bounding box center [235, 91] width 57 height 47
click at [457, 53] on icon "modal" at bounding box center [453, 51] width 9 height 9
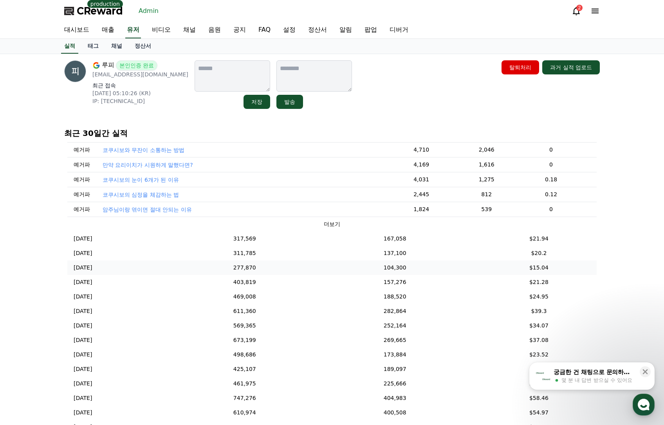
scroll to position [117, 0]
click at [249, 270] on td "277,870" at bounding box center [245, 267] width 128 height 14
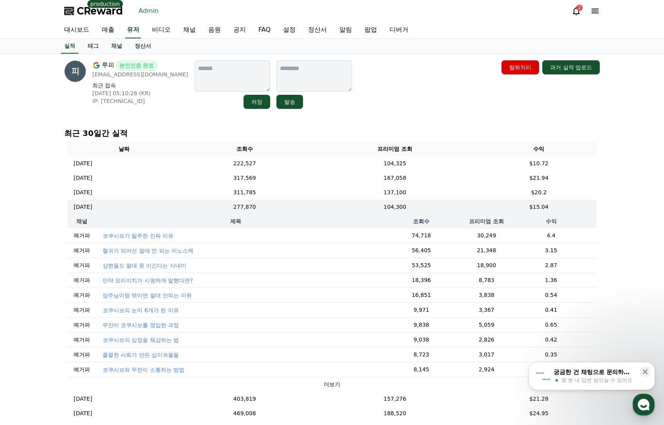
click at [139, 233] on p "코쿠시보가 탈주한 진짜 이유" at bounding box center [138, 236] width 71 height 8
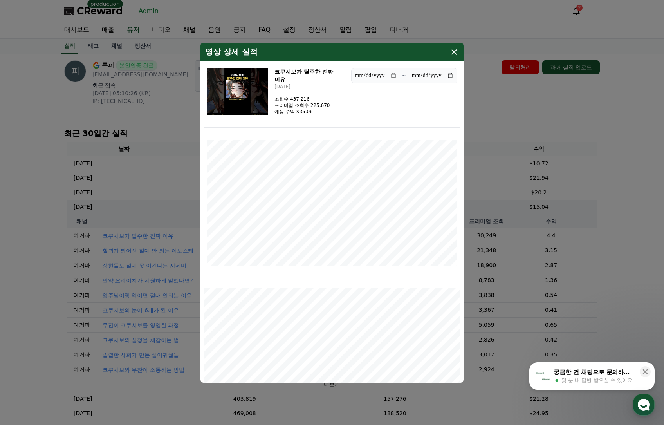
click at [248, 97] on img "modal" at bounding box center [237, 91] width 61 height 47
click at [534, 106] on button "close modal" at bounding box center [332, 212] width 664 height 425
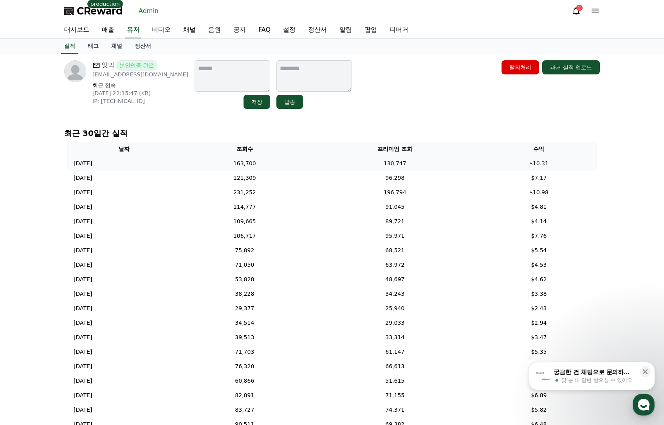
click at [416, 161] on td "130,747" at bounding box center [395, 163] width 172 height 14
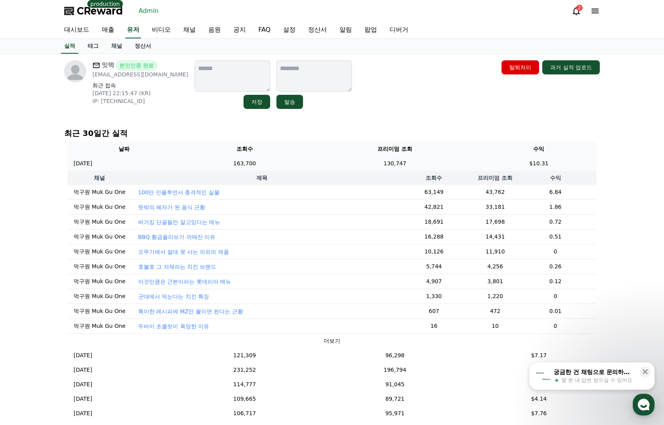
click at [416, 161] on td "130,747" at bounding box center [395, 163] width 172 height 14
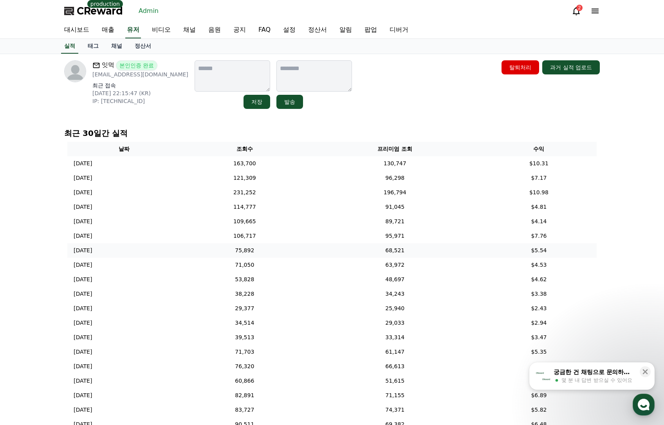
click at [408, 251] on td "68,521" at bounding box center [395, 250] width 172 height 14
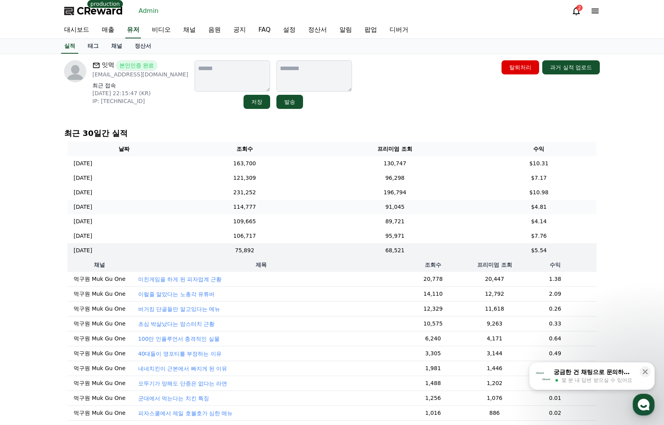
click at [384, 210] on td "91,045" at bounding box center [395, 207] width 172 height 14
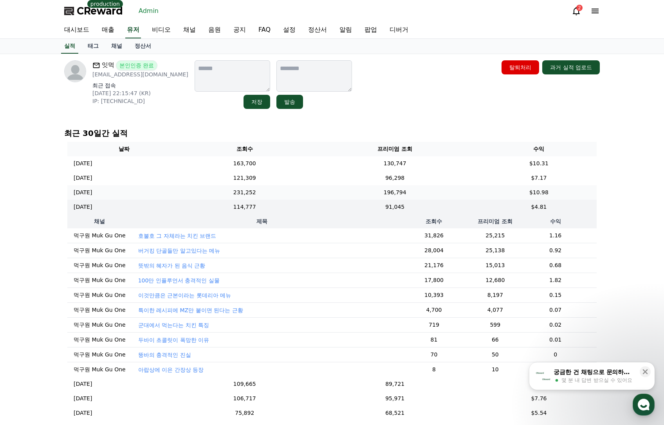
click at [386, 195] on td "196,794" at bounding box center [395, 192] width 172 height 14
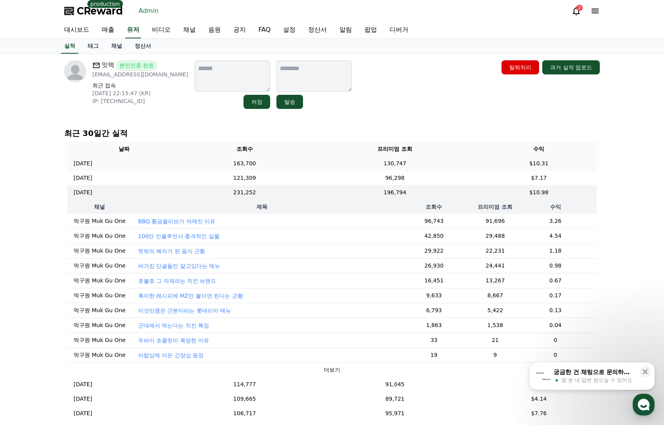
click at [308, 160] on td "163,700" at bounding box center [245, 163] width 128 height 14
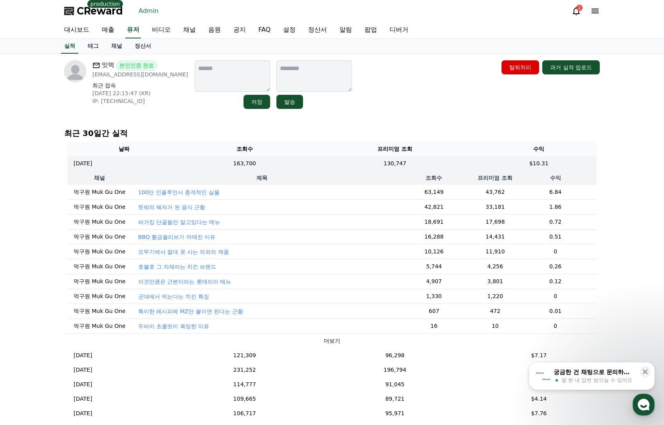
click at [195, 296] on p "군대에서 먹는다는 치킨 특징" at bounding box center [173, 296] width 71 height 8
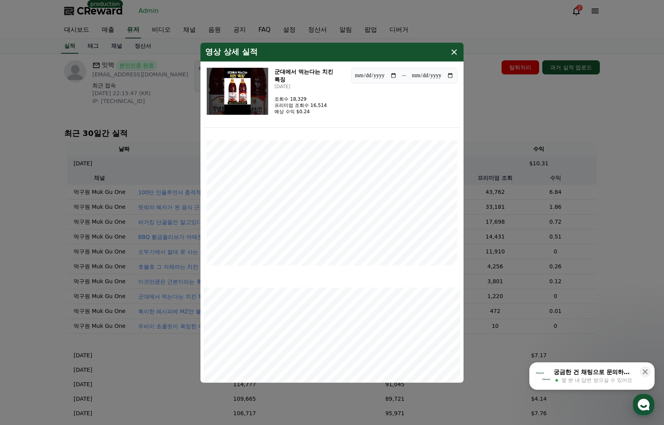
click at [504, 120] on button "close modal" at bounding box center [332, 212] width 664 height 425
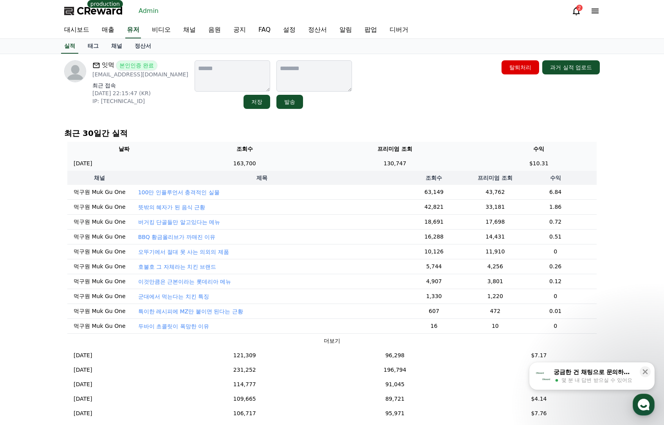
click at [248, 163] on td "163,700" at bounding box center [245, 163] width 128 height 14
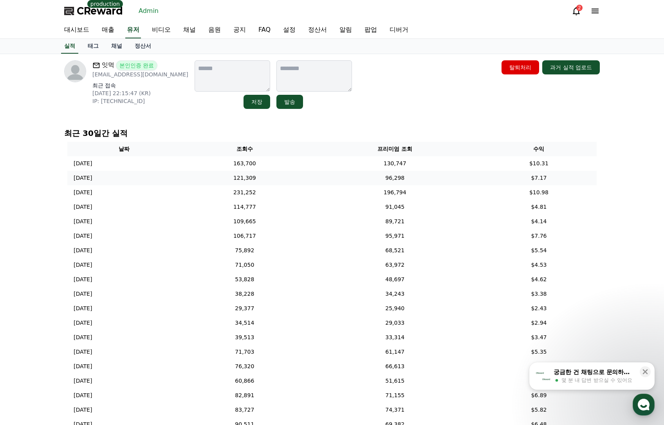
click at [305, 181] on td "121,309" at bounding box center [245, 178] width 128 height 14
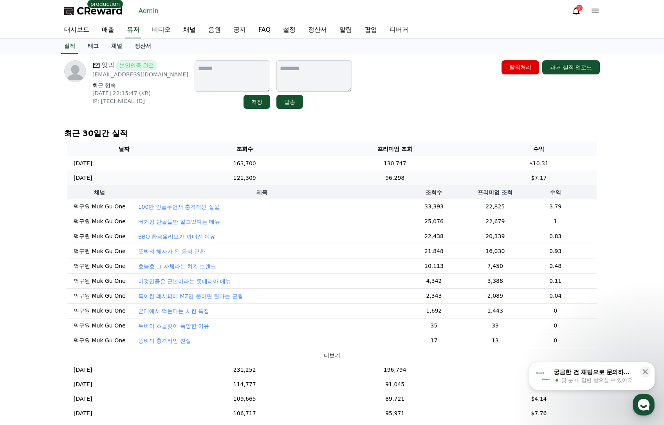
click at [334, 172] on td "96,298" at bounding box center [395, 178] width 172 height 14
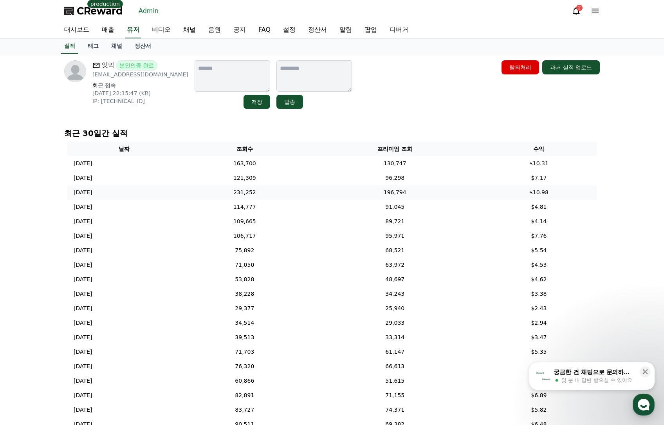
click at [340, 196] on td "196,794" at bounding box center [395, 192] width 172 height 14
click at [114, 46] on link "채널" at bounding box center [116, 46] width 23 height 15
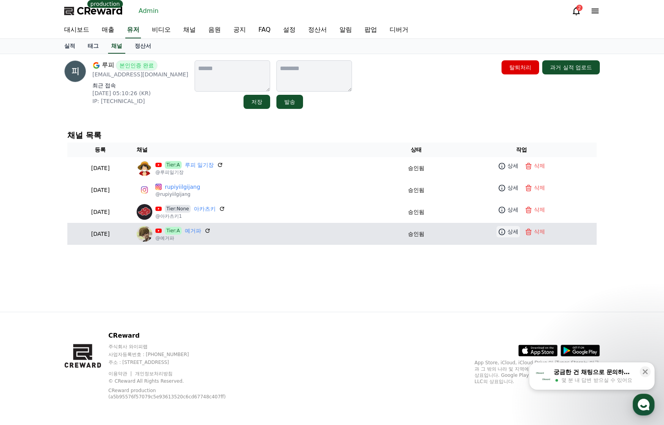
click at [506, 232] on icon at bounding box center [502, 232] width 8 height 8
click at [509, 232] on link "상세" at bounding box center [507, 231] width 23 height 11
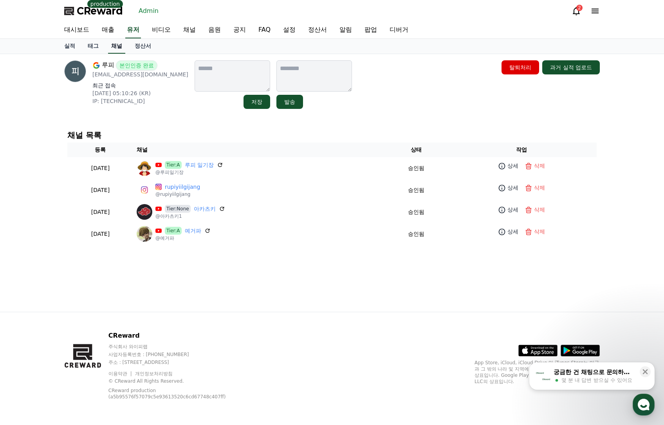
click at [117, 47] on link "채널" at bounding box center [116, 46] width 17 height 15
click at [74, 45] on link "실적" at bounding box center [69, 46] width 23 height 15
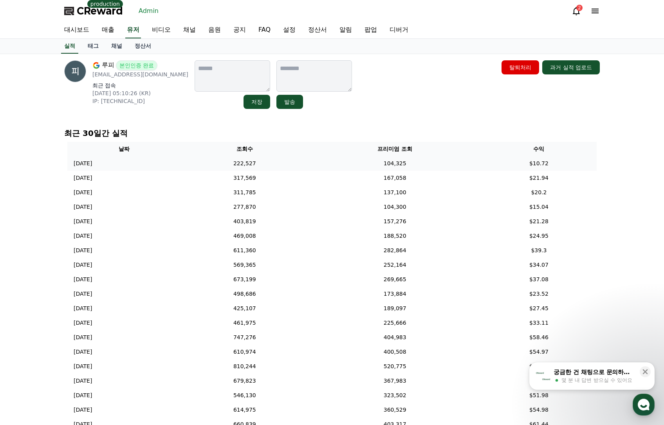
click at [333, 162] on td "104,325" at bounding box center [395, 163] width 172 height 14
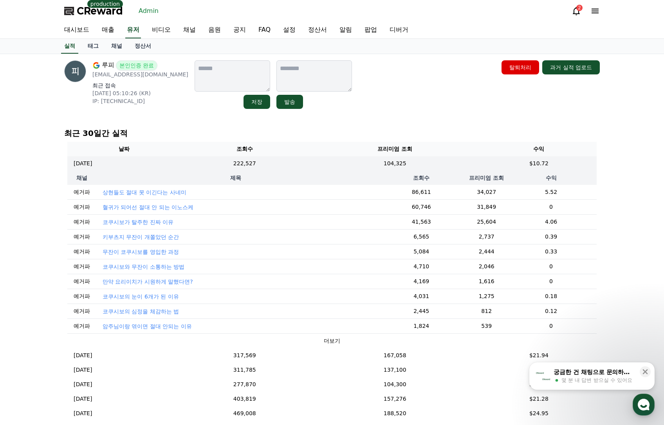
click at [639, 230] on div "루피 본인인증 완료 luffydiary02@gmail.com 최근 접속 2025-09-26 05:10:26 (KR) IP: 218.51.128…" at bounding box center [332, 278] width 664 height 449
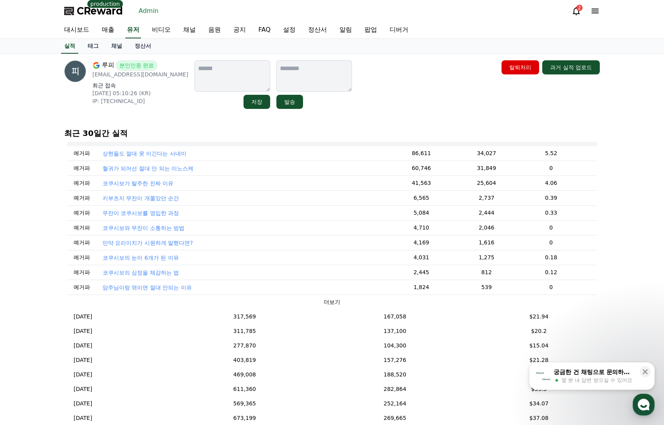
scroll to position [39, 0]
click at [259, 338] on td "311,785" at bounding box center [245, 330] width 128 height 14
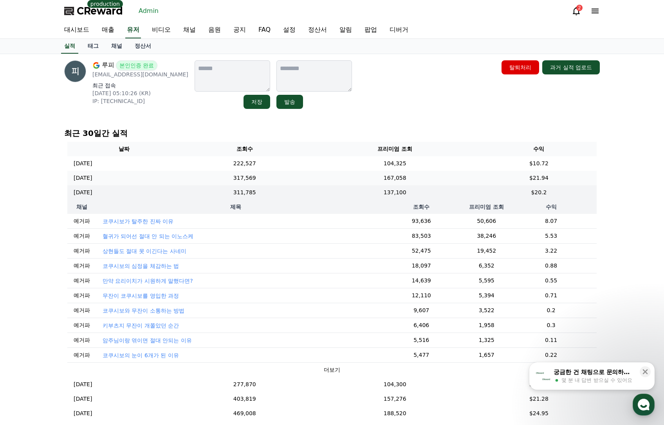
click at [181, 182] on td "2025-10-10 10/10" at bounding box center [123, 178] width 113 height 14
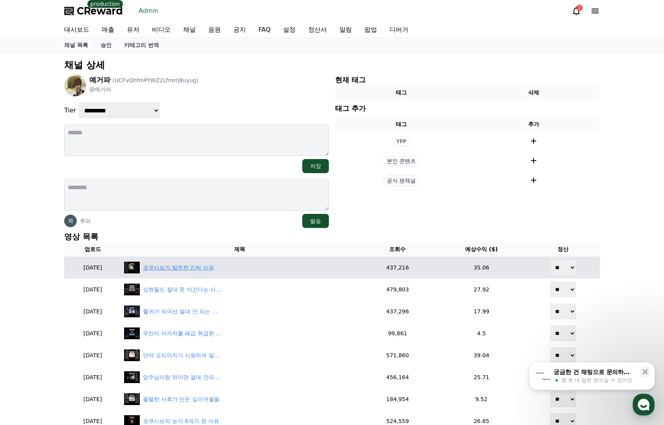
click at [207, 265] on div "코쿠시보가 탈주한 진짜 이유" at bounding box center [178, 268] width 71 height 8
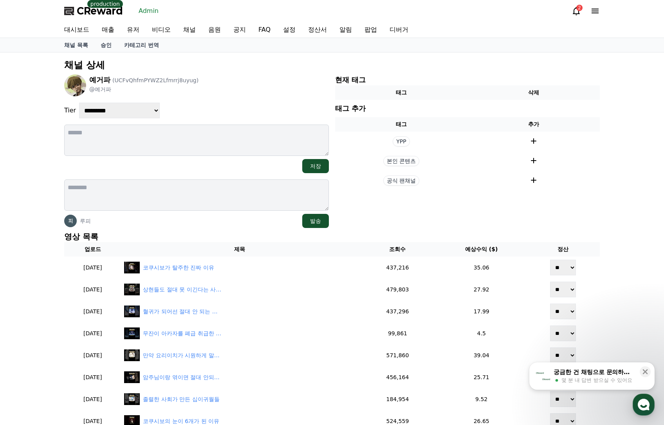
click at [224, 238] on p "영상 목록" at bounding box center [332, 236] width 536 height 11
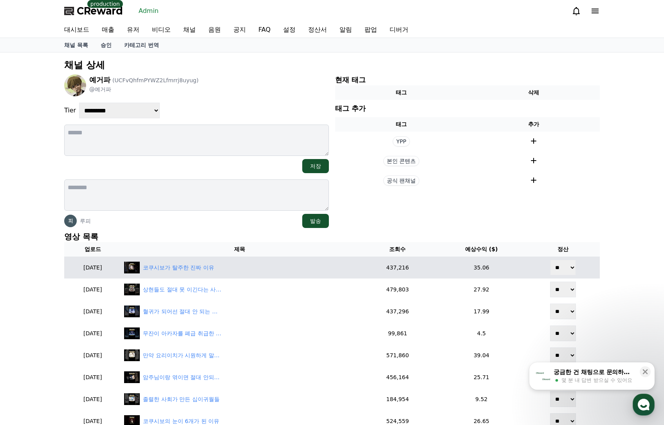
click at [402, 264] on td "437,216" at bounding box center [397, 267] width 78 height 22
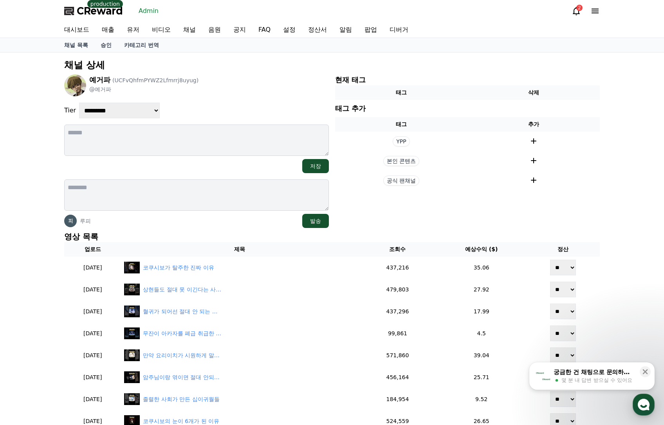
click at [318, 236] on p "영상 목록" at bounding box center [332, 236] width 536 height 11
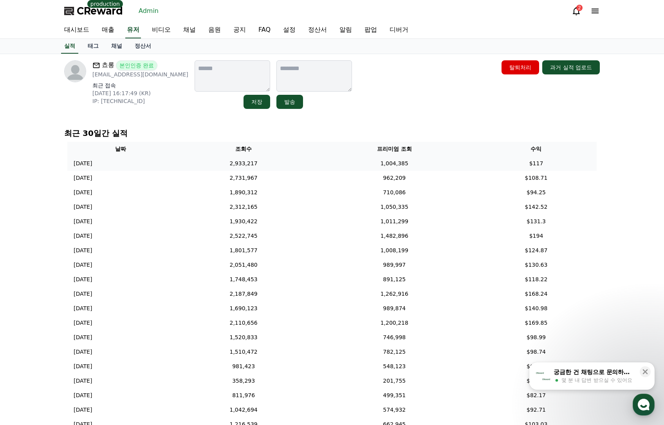
click at [339, 164] on td "1,004,385" at bounding box center [394, 163] width 162 height 14
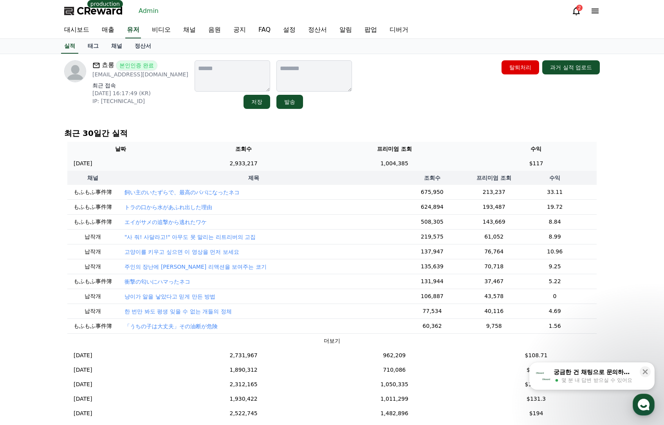
click at [348, 170] on td "1,004,385" at bounding box center [394, 163] width 162 height 14
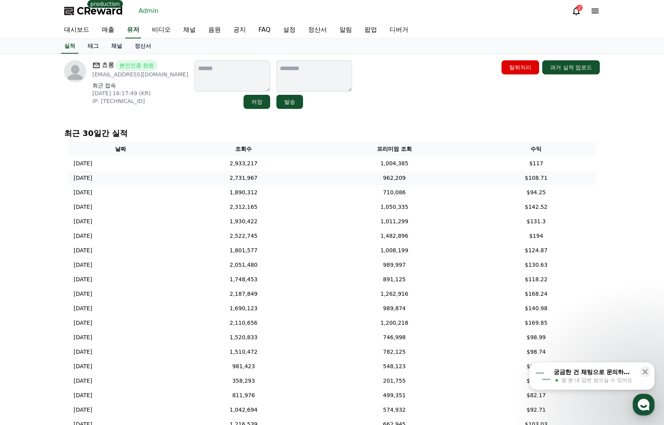
click at [354, 179] on td "962,209" at bounding box center [394, 178] width 162 height 14
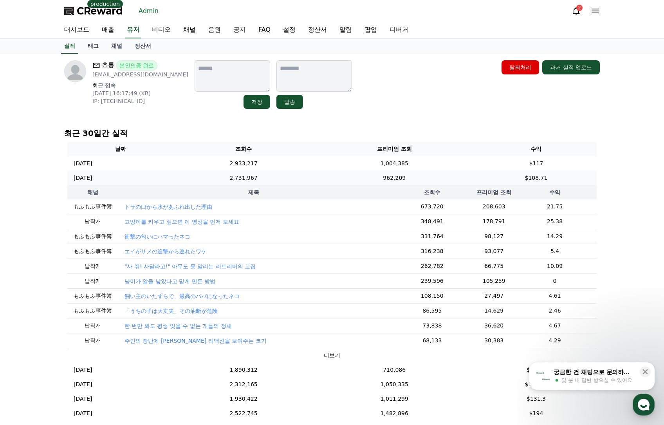
click at [354, 179] on td "962,209" at bounding box center [394, 178] width 162 height 14
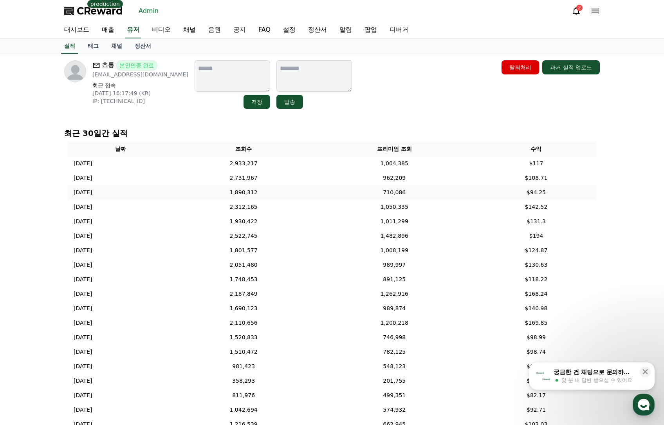
click at [354, 192] on td "710,086" at bounding box center [394, 192] width 162 height 14
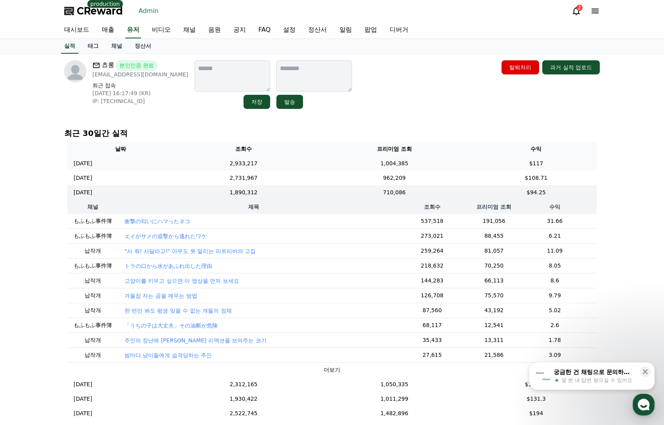
click at [328, 161] on td "1,004,385" at bounding box center [394, 163] width 162 height 14
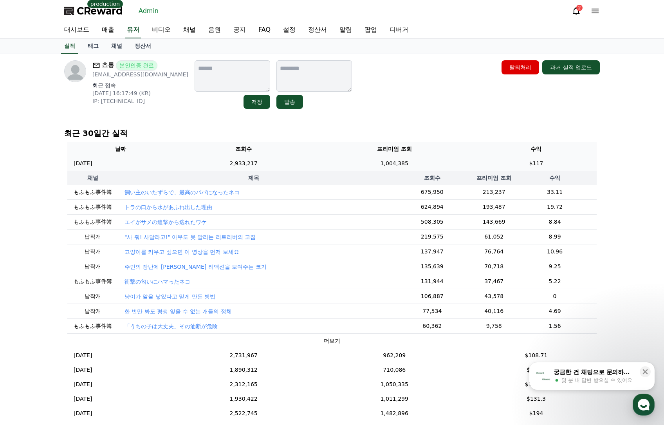
click at [307, 166] on td "2,933,217" at bounding box center [243, 163] width 139 height 14
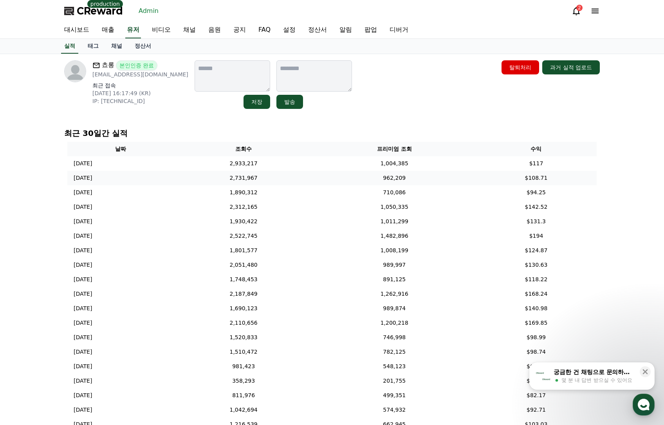
click at [306, 176] on td "2,731,967" at bounding box center [243, 178] width 139 height 14
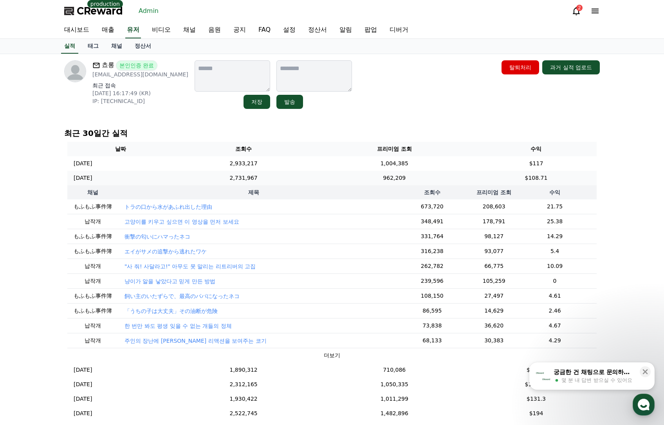
click at [306, 176] on td "2,731,967" at bounding box center [243, 178] width 139 height 14
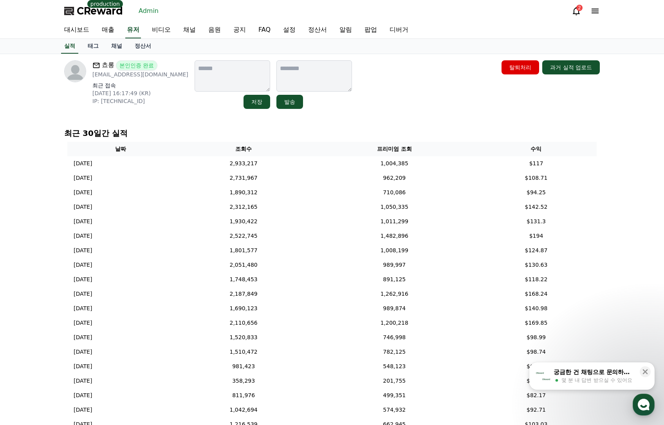
click at [435, 87] on div "쵸롱 본인인증 완료 cccho0314@gmail.com 최근 접속 2025-09-17 16:17:49 (KR) IP: 39.117.56.223…" at bounding box center [332, 84] width 536 height 49
click at [335, 159] on td "1,023,744" at bounding box center [394, 163] width 162 height 14
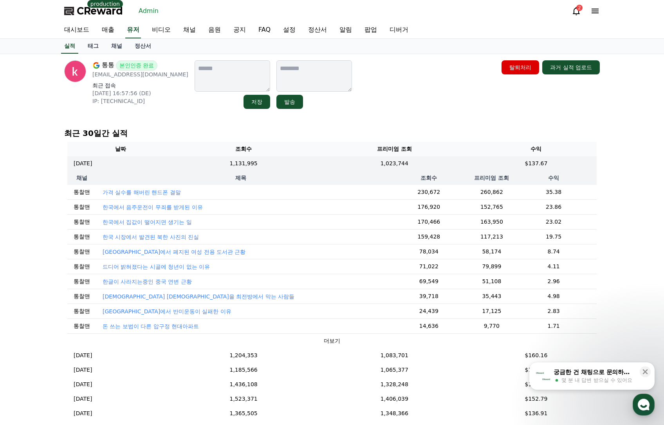
click at [410, 120] on div "통통 본인인증 완료 susaldhk11@gmail.com 최근 접속 2025-09-22 16:57:56 (DE) IP: 2a02:8071:56…" at bounding box center [332, 278] width 548 height 449
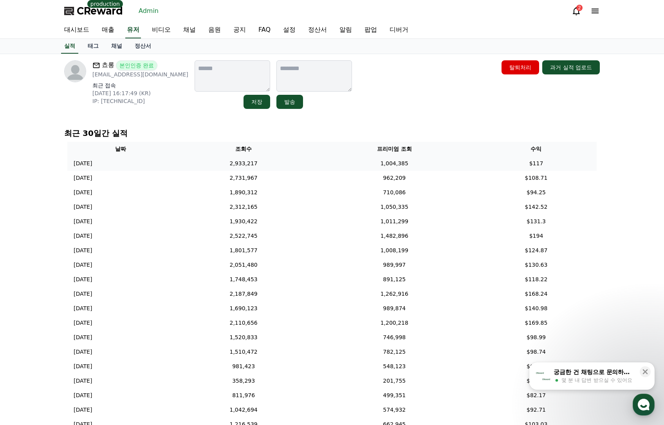
click at [395, 160] on td "1,004,385" at bounding box center [394, 163] width 162 height 14
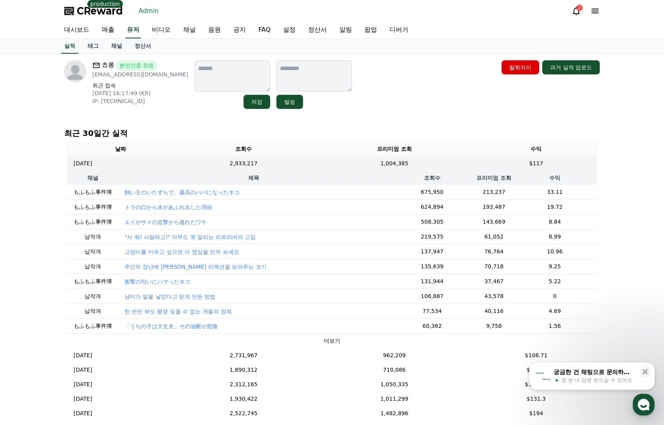
click at [394, 112] on div "쵸롱 본인인증 완료 cccho0314@gmail.com 최근 접속 2025-09-17 16:17:49 (KR) IP: 39.117.56.223…" at bounding box center [332, 278] width 548 height 449
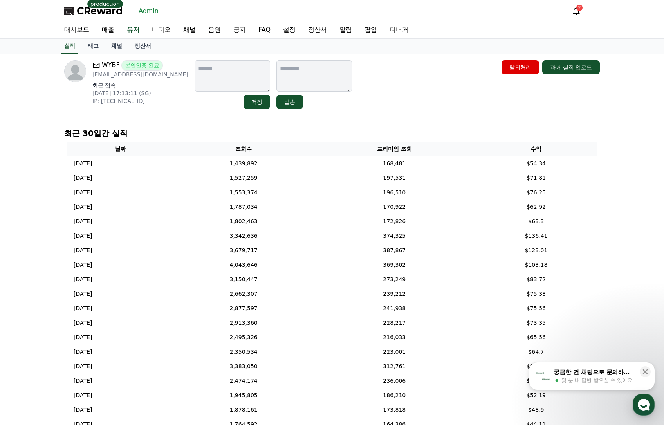
click at [330, 155] on th "프리미엄 조회" at bounding box center [394, 149] width 162 height 14
click at [332, 160] on td "168,481" at bounding box center [394, 163] width 162 height 14
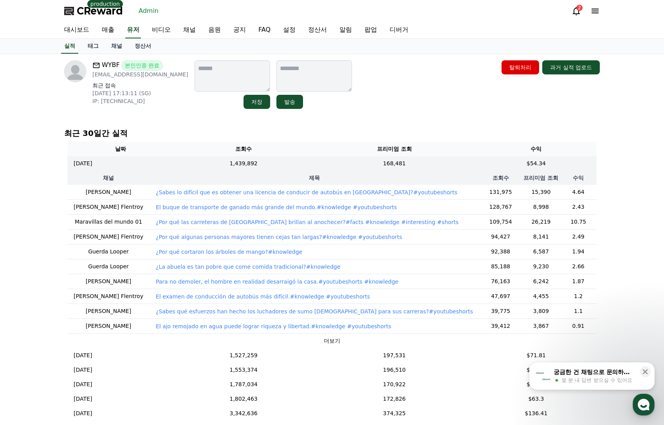
click at [379, 119] on div "WYBF 본인인증 완료 [EMAIL_ADDRESS][DOMAIN_NAME] 최근 접속 [DATE] 17:13:11 (SG) IP: [TECHN…" at bounding box center [332, 278] width 548 height 449
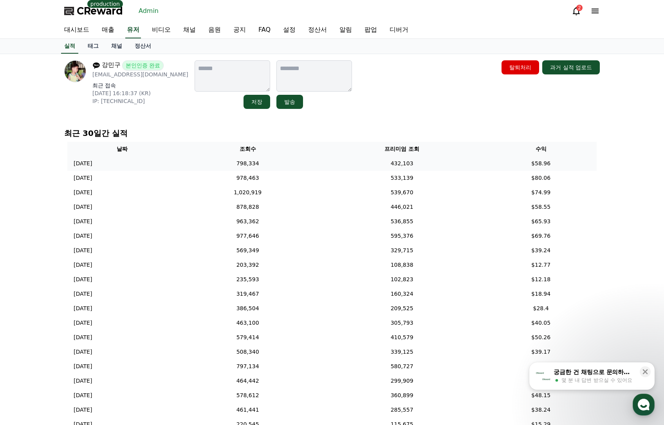
click at [319, 159] on td "798,334" at bounding box center [248, 163] width 142 height 14
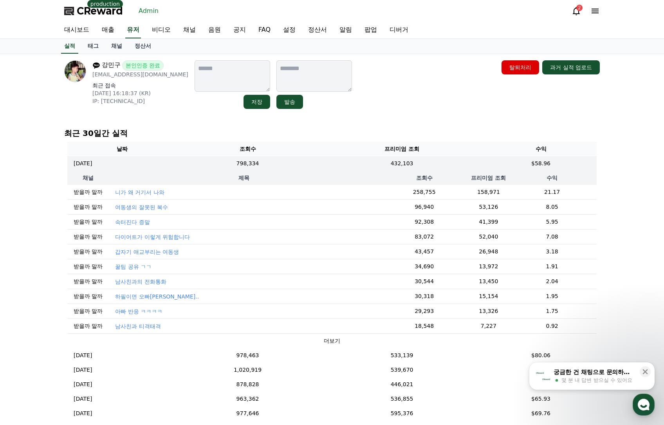
click at [455, 116] on div "강민구 본인인증 완료 [EMAIL_ADDRESS][DOMAIN_NAME] 최근 접속 [DATE] 16:18:37 (KR) IP: [TECHNI…" at bounding box center [332, 278] width 548 height 449
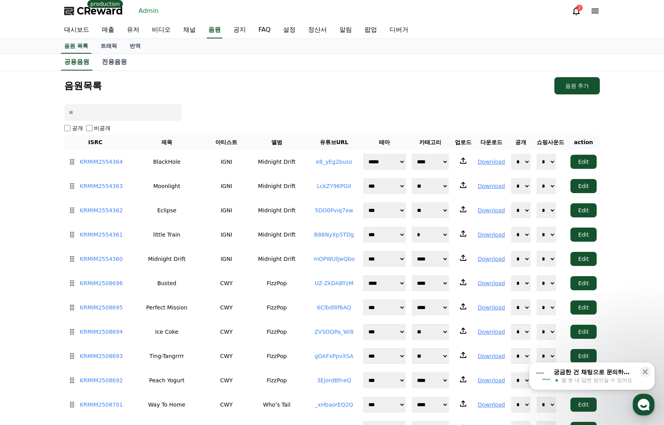
scroll to position [546, 0]
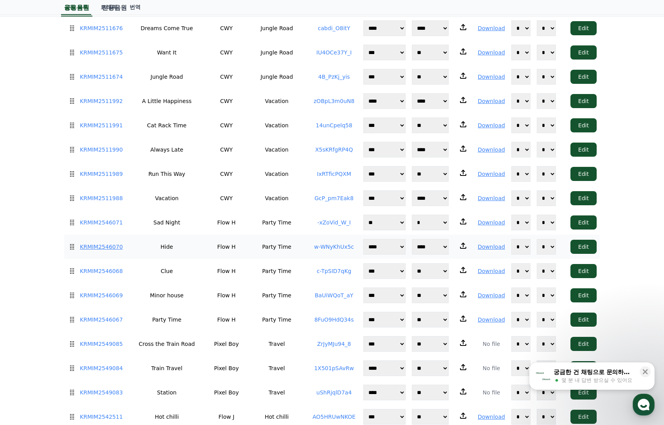
click at [99, 243] on link "KRMIM2546070" at bounding box center [101, 247] width 43 height 8
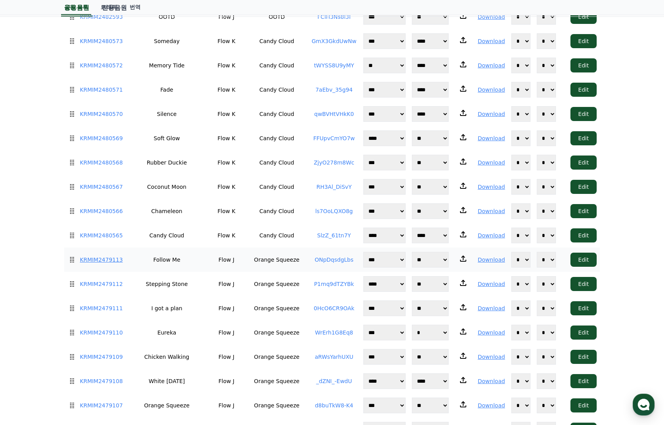
click at [107, 256] on link "KRMIM2479113" at bounding box center [101, 260] width 43 height 8
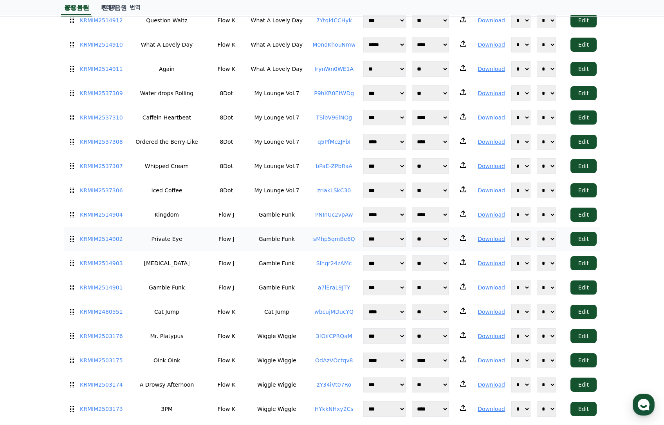
drag, startPoint x: 294, startPoint y: 213, endPoint x: 246, endPoint y: 212, distance: 48.2
click at [246, 227] on td "Gamble Funk" at bounding box center [277, 239] width 62 height 24
click at [107, 235] on link "KRMIM2514902" at bounding box center [101, 239] width 43 height 8
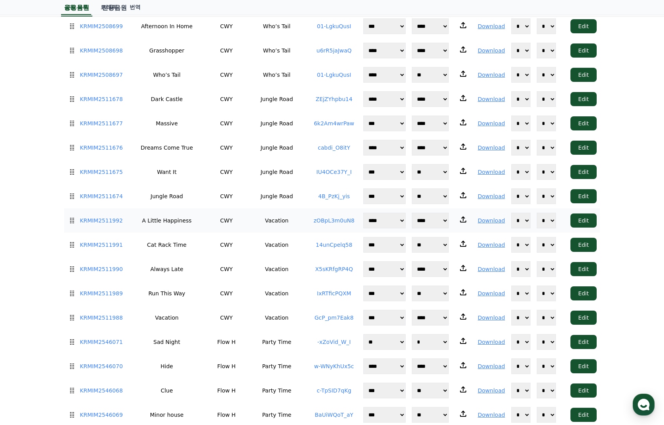
click at [164, 217] on td "A Little Happiness" at bounding box center [166, 220] width 81 height 24
click at [107, 217] on link "KRMIM2511992" at bounding box center [101, 221] width 43 height 8
click at [91, 217] on link "KRMIM2511992" at bounding box center [101, 221] width 43 height 8
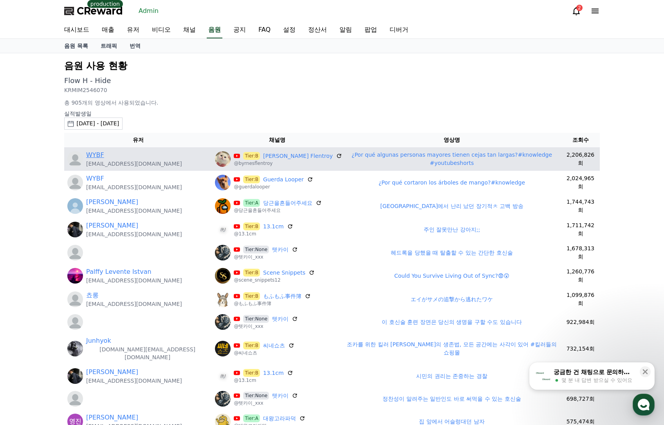
click at [97, 157] on link "WYBF" at bounding box center [95, 154] width 18 height 9
drag, startPoint x: 317, startPoint y: 162, endPoint x: 395, endPoint y: 160, distance: 77.9
click at [395, 160] on td "¿Por qué algunas personas mayores tienen cejas tan largas?#knowledge #youtubesh…" at bounding box center [452, 158] width 218 height 23
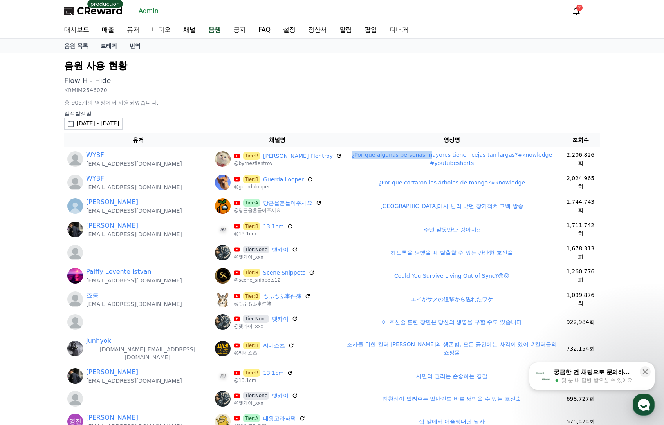
copy link "¿Por qué algunas personas m"
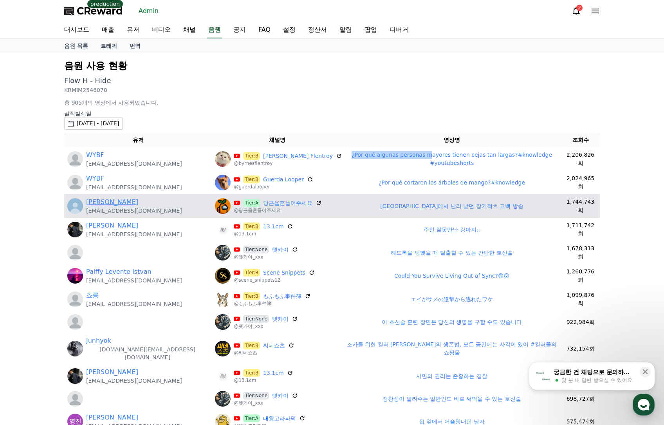
click at [103, 201] on link "황준우" at bounding box center [112, 201] width 52 height 9
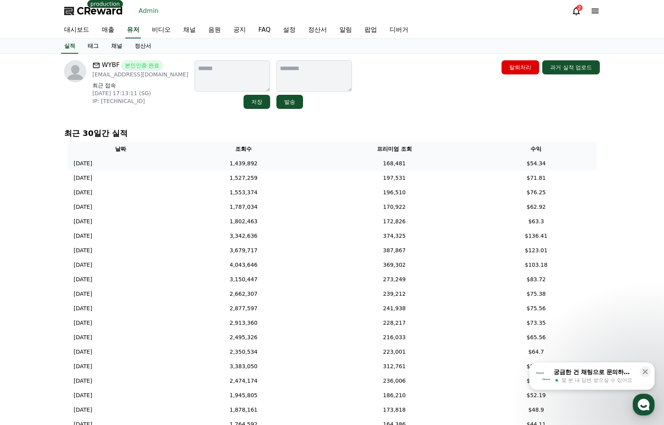
click at [392, 161] on td "168,481" at bounding box center [394, 163] width 162 height 14
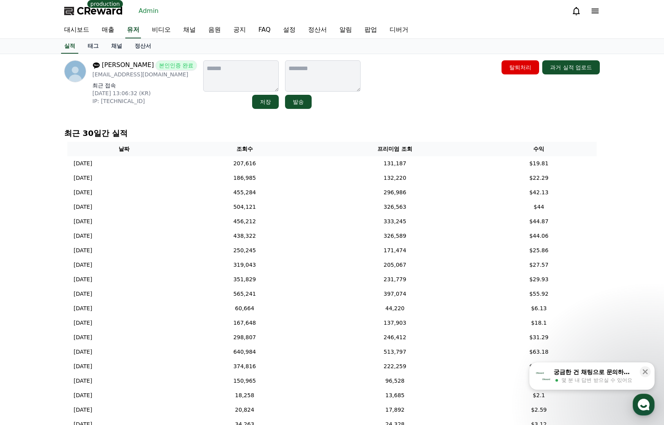
click at [286, 156] on th "조회수" at bounding box center [245, 149] width 128 height 14
click at [288, 160] on td "207,616" at bounding box center [245, 163] width 128 height 14
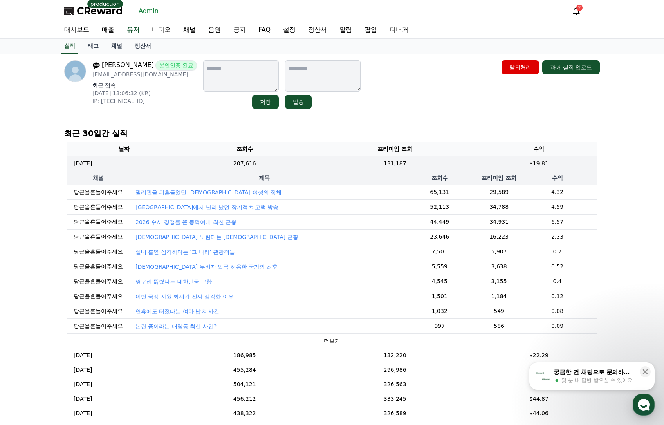
click at [208, 253] on p "실내 흡연 심각하다는 '그 나라' 관광객들" at bounding box center [184, 252] width 99 height 8
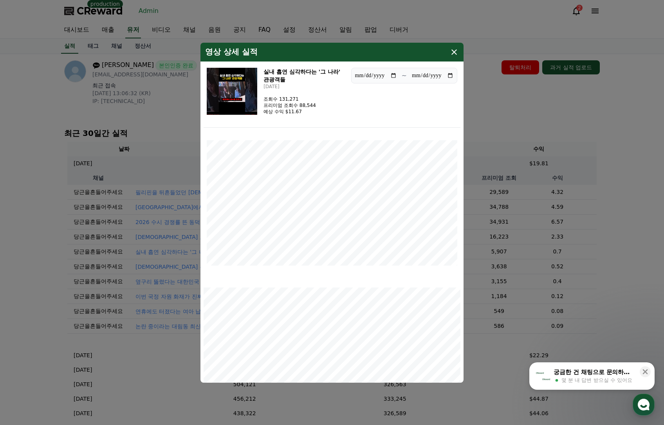
click at [243, 91] on img "modal" at bounding box center [232, 91] width 51 height 47
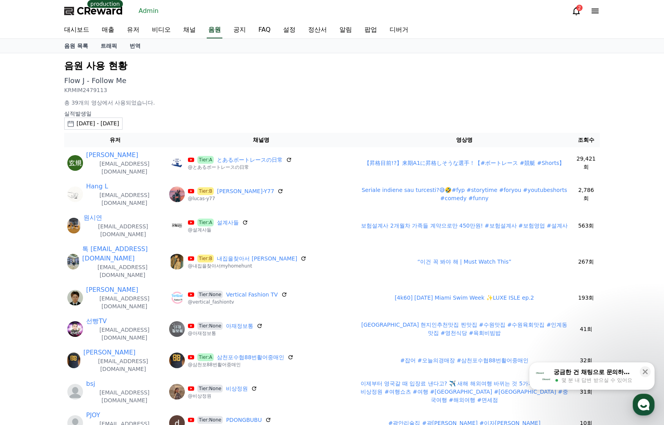
click at [114, 123] on div "2025-09-14 - 2025-10-14" at bounding box center [97, 123] width 43 height 8
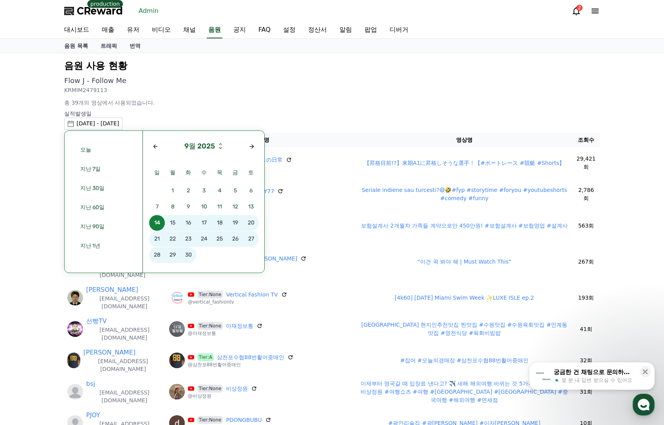
click at [232, 116] on p "실적발생일" at bounding box center [332, 114] width 536 height 8
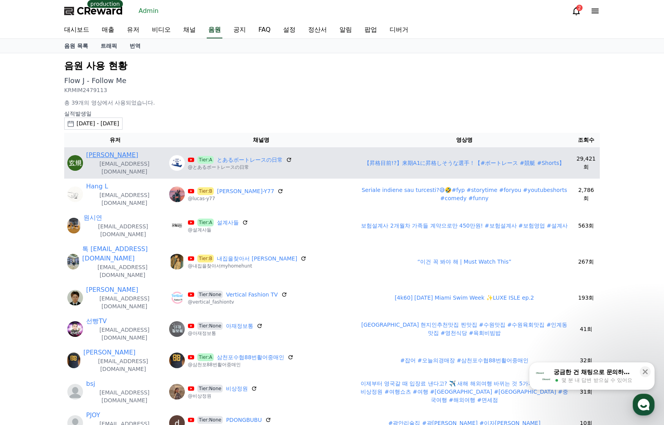
click at [97, 155] on link "[PERSON_NAME]" at bounding box center [112, 154] width 52 height 9
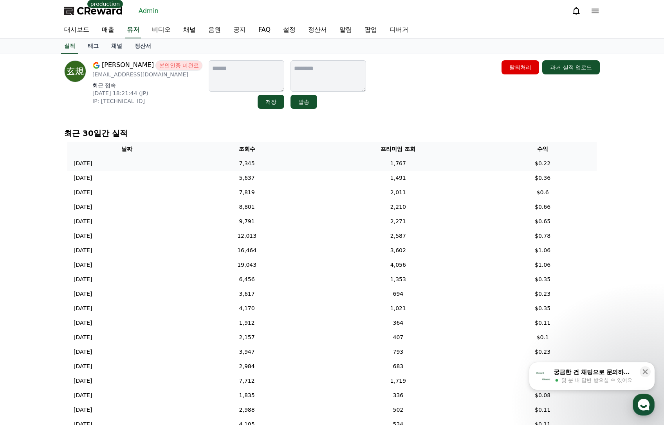
click at [291, 164] on td "7,345" at bounding box center [246, 163] width 121 height 14
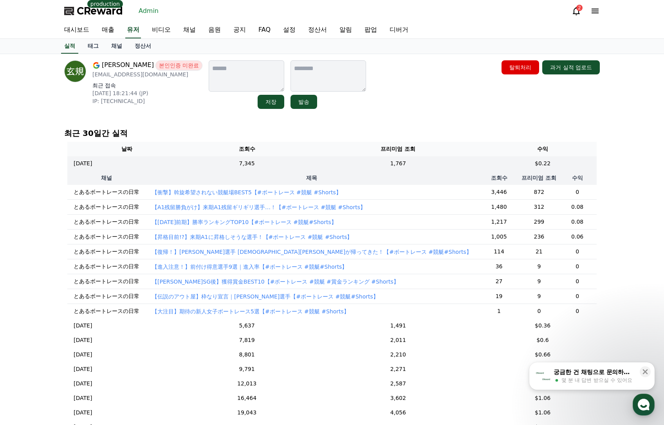
click at [222, 191] on p "【衝撃】斡旋希望されない競艇場BEST5【#ボートレース #競艇 #Shorts】" at bounding box center [247, 192] width 190 height 8
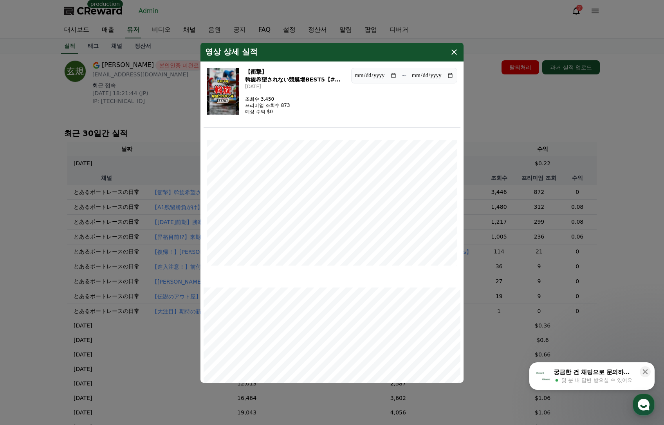
click at [235, 95] on img "modal" at bounding box center [223, 91] width 32 height 47
click at [451, 48] on icon "modal" at bounding box center [453, 51] width 9 height 9
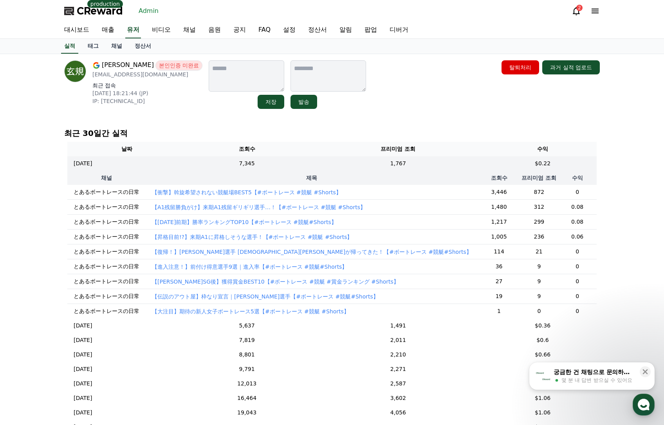
click at [162, 191] on p "【衝撃】斡旋希望されない競艇場BEST5【#ボートレース #競艇 #Shorts】" at bounding box center [247, 192] width 190 height 8
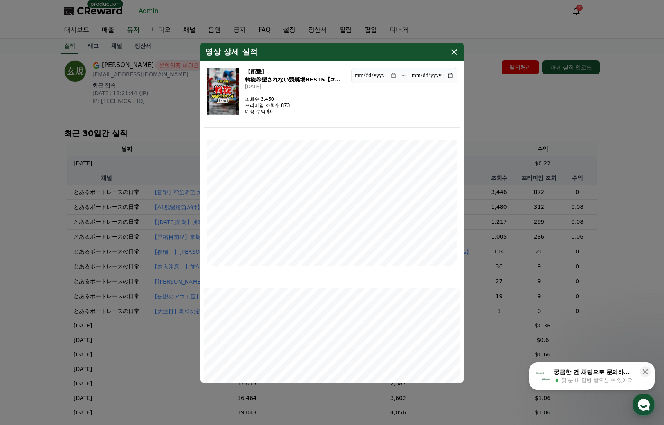
click at [231, 93] on img "modal" at bounding box center [223, 91] width 32 height 47
click at [456, 52] on icon "modal" at bounding box center [453, 51] width 9 height 9
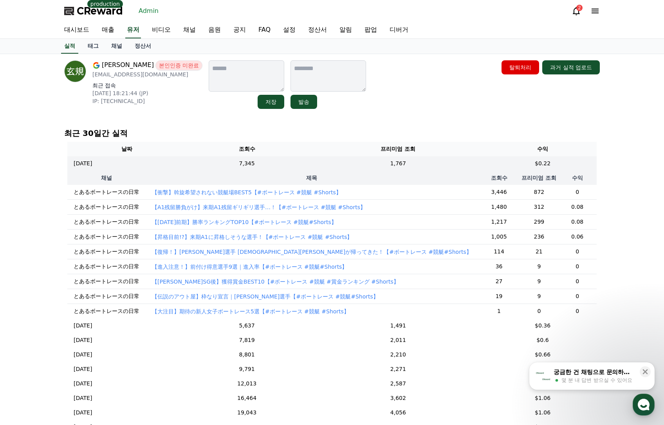
click at [250, 192] on p "【衝撃】斡旋希望されない競艇場BEST5【#ボートレース #競艇 #Shorts】" at bounding box center [247, 192] width 190 height 8
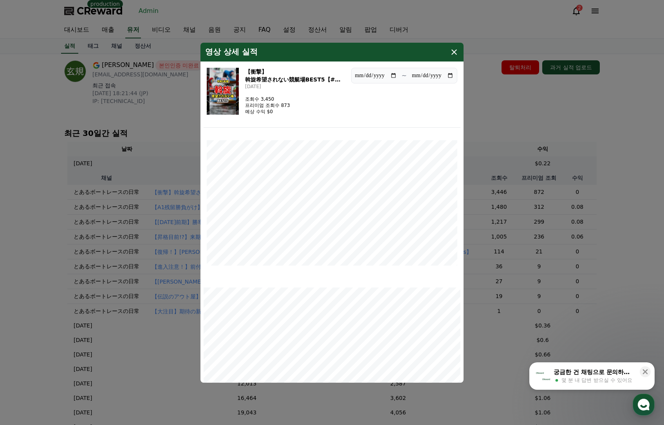
click at [236, 92] on img "modal" at bounding box center [223, 91] width 32 height 47
click at [455, 50] on icon "modal" at bounding box center [453, 51] width 9 height 9
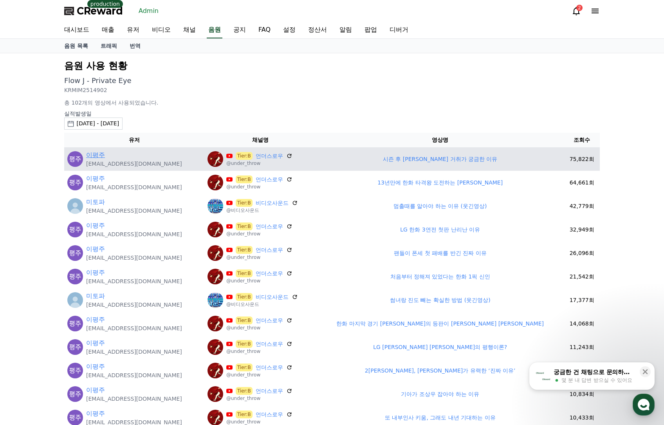
click at [94, 153] on link "이평주" at bounding box center [95, 154] width 19 height 9
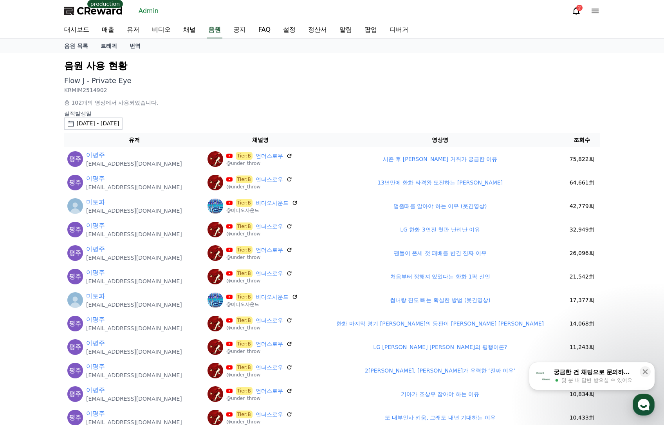
click at [421, 81] on p "Flow J - Private Eye" at bounding box center [332, 80] width 536 height 11
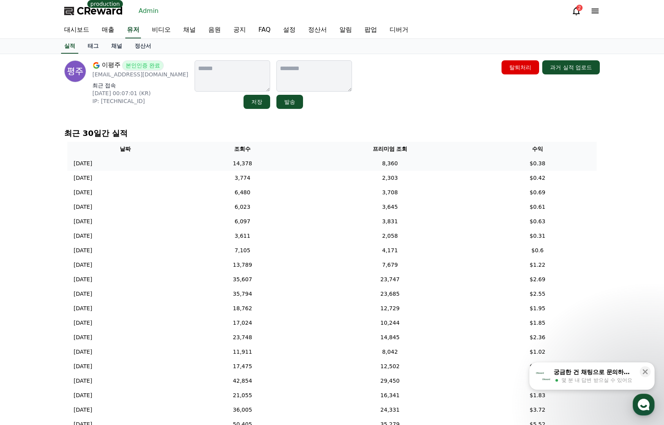
click at [301, 167] on td "14,378" at bounding box center [242, 163] width 118 height 14
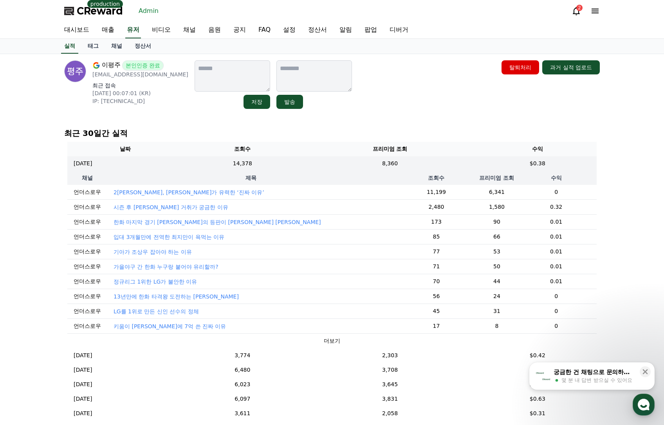
click at [184, 194] on p "2[PERSON_NAME], [PERSON_NAME]가 유력한 ‘진짜 이유’" at bounding box center [189, 192] width 151 height 8
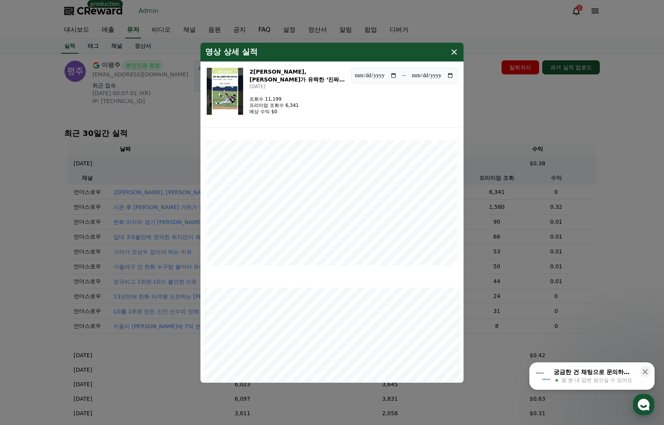
click at [219, 91] on img "modal" at bounding box center [225, 91] width 36 height 47
click at [512, 107] on button "close modal" at bounding box center [332, 212] width 664 height 425
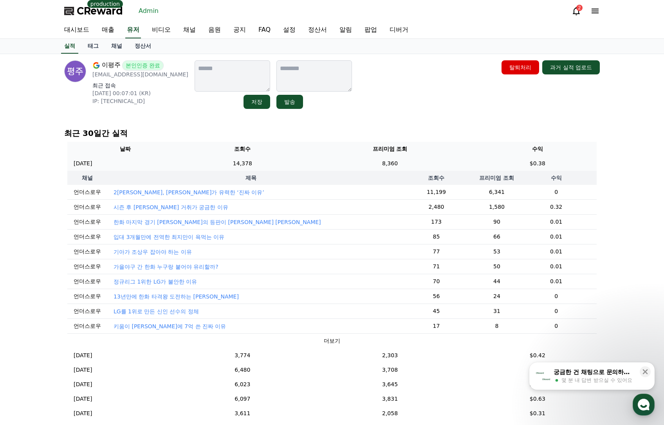
click at [183, 161] on td "[DATE] 10/11" at bounding box center [125, 163] width 116 height 14
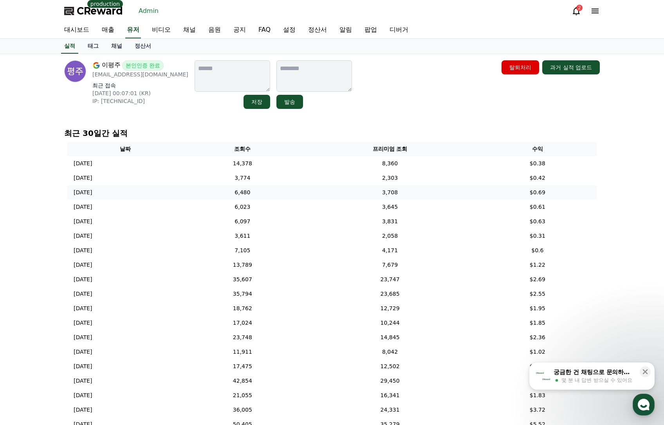
click at [266, 191] on td "6,480" at bounding box center [242, 192] width 118 height 14
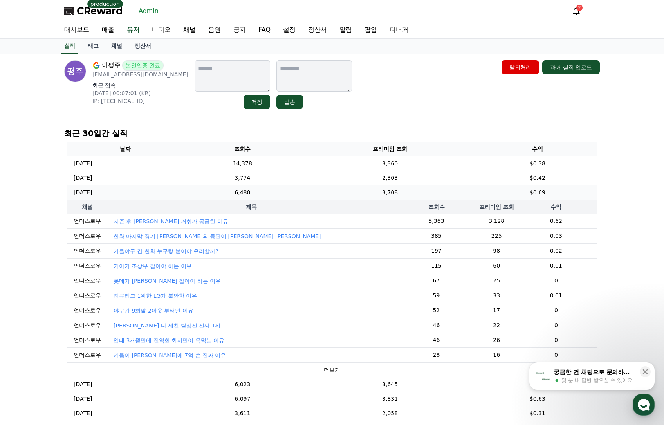
click at [273, 190] on td "6,480" at bounding box center [242, 192] width 118 height 14
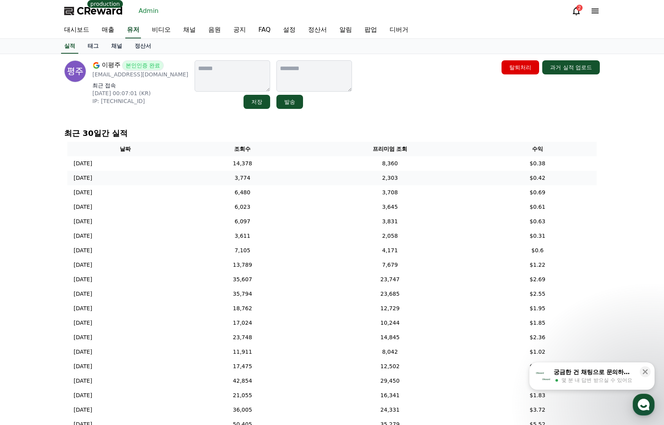
click at [273, 177] on td "3,774" at bounding box center [242, 178] width 118 height 14
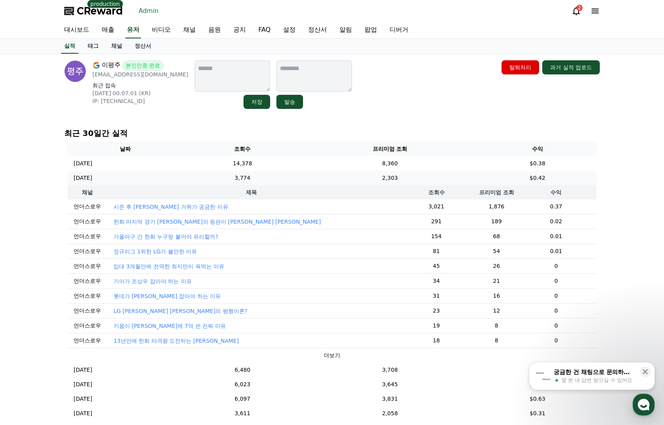
click at [271, 179] on td "3,774" at bounding box center [242, 178] width 118 height 14
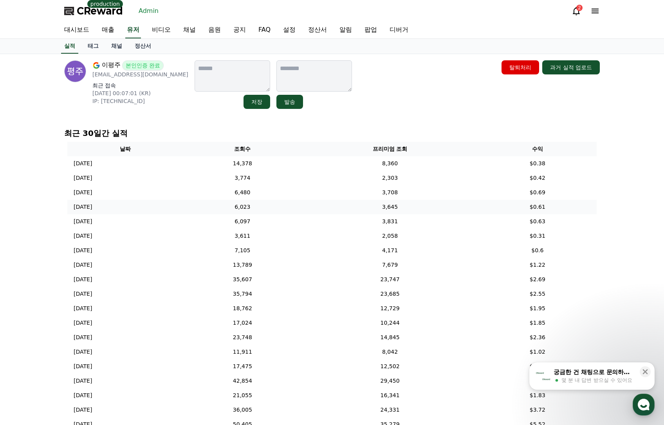
click at [276, 204] on td "6,023" at bounding box center [242, 207] width 118 height 14
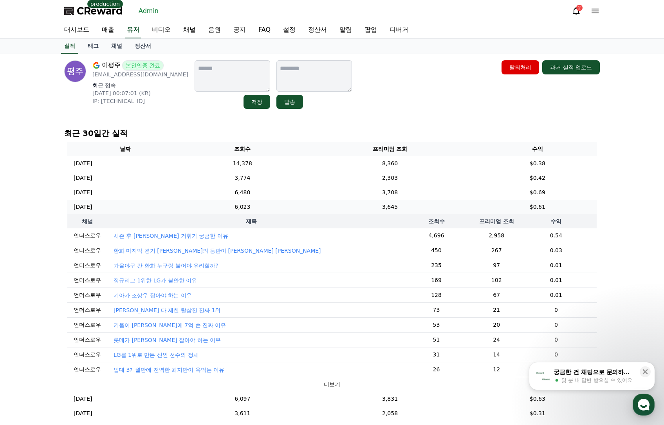
click at [276, 204] on td "6,023" at bounding box center [242, 207] width 118 height 14
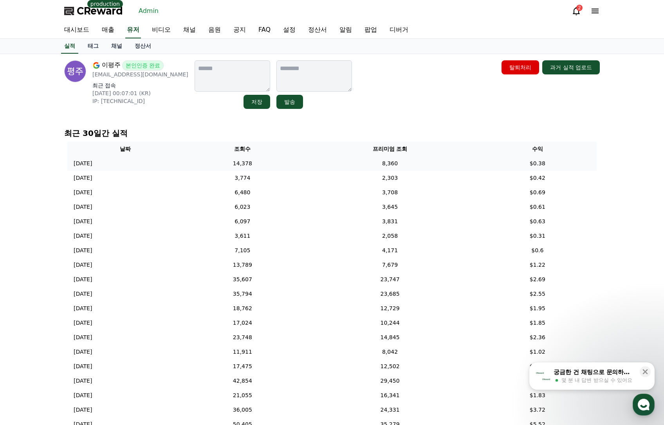
click at [282, 159] on td "14,378" at bounding box center [242, 163] width 118 height 14
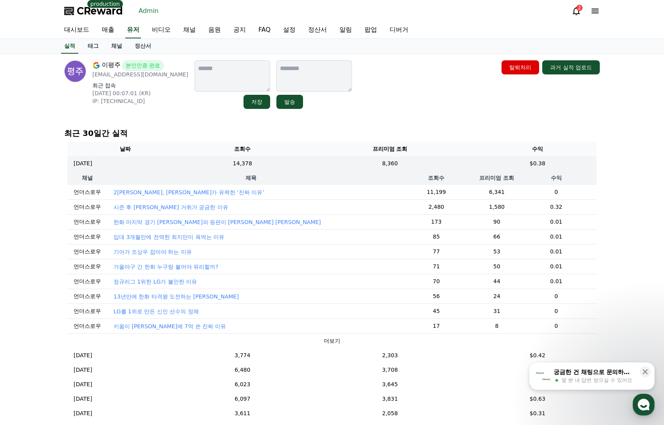
click at [193, 193] on p "2[PERSON_NAME], [PERSON_NAME]가 유력한 ‘진짜 이유’" at bounding box center [189, 192] width 151 height 8
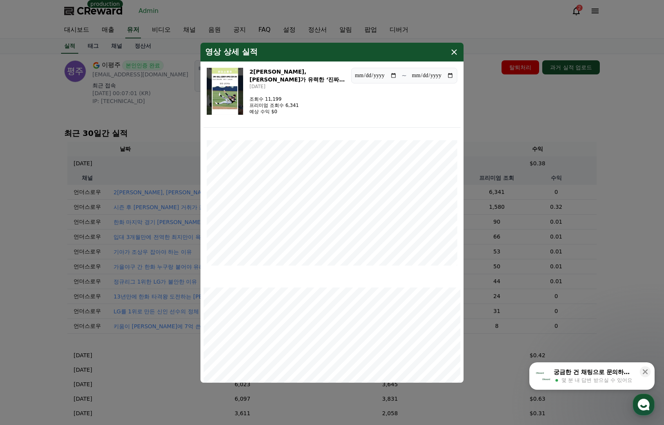
click at [455, 54] on icon "modal" at bounding box center [453, 51] width 9 height 9
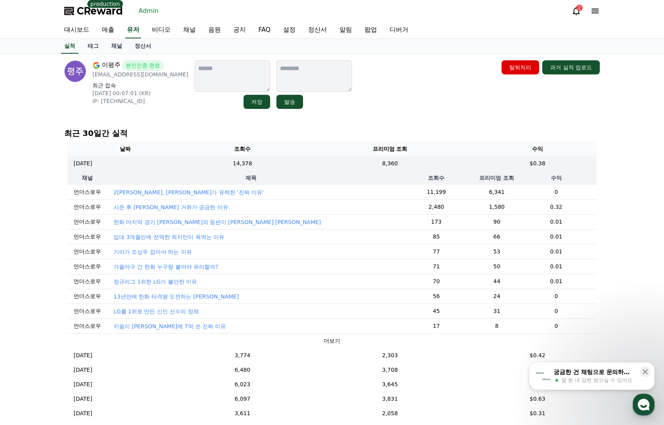
click at [160, 204] on p "시즌 후 [PERSON_NAME] 거취가 궁금한 이유" at bounding box center [171, 207] width 115 height 8
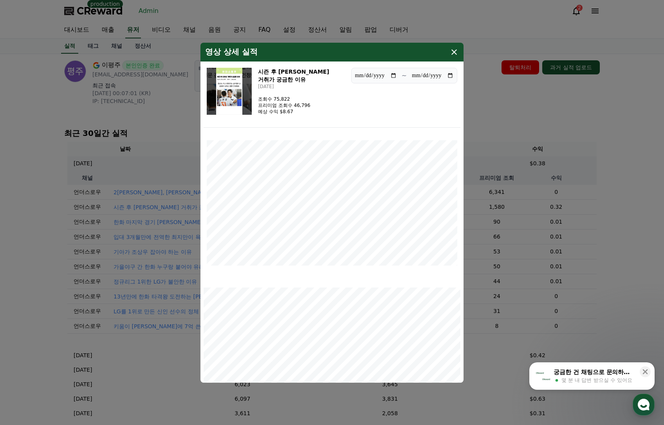
click at [520, 91] on button "close modal" at bounding box center [332, 212] width 664 height 425
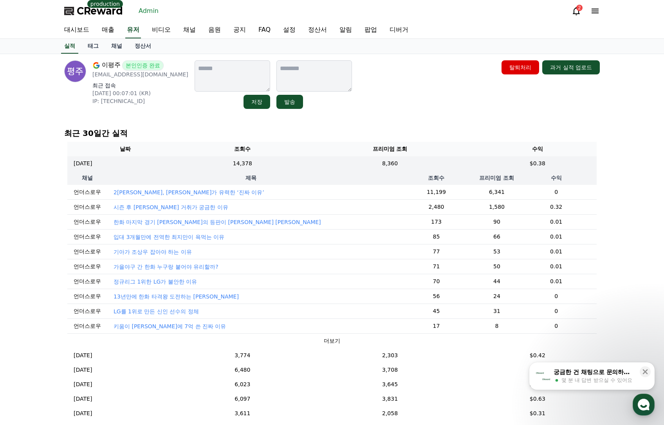
click at [164, 226] on p "한화 마지막 경기 [PERSON_NAME]의 등판이 [PERSON_NAME] [PERSON_NAME]" at bounding box center [218, 222] width 208 height 8
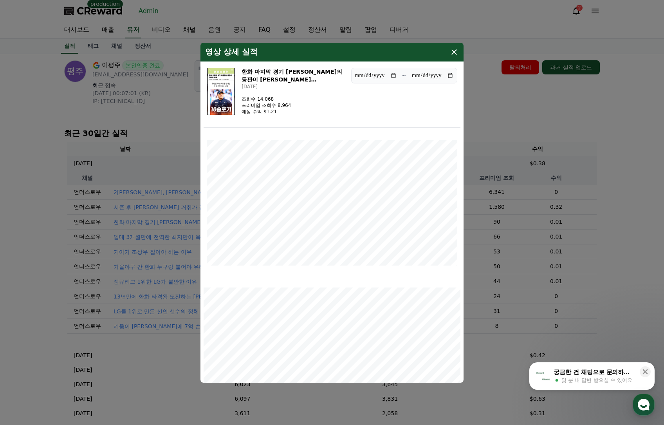
click at [540, 105] on button "close modal" at bounding box center [332, 212] width 664 height 425
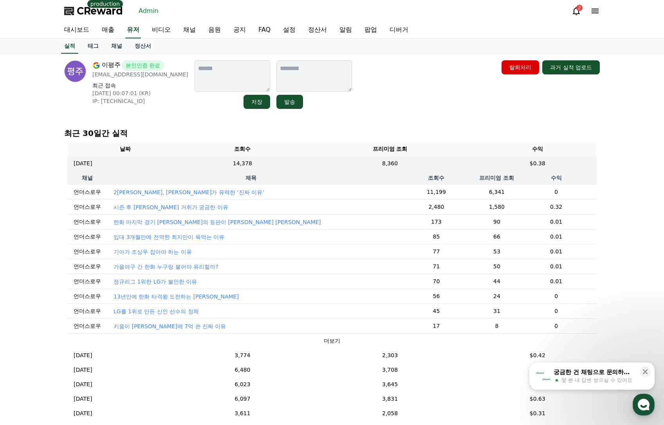
click at [146, 190] on p "2[PERSON_NAME], [PERSON_NAME]가 유력한 ‘진짜 이유’" at bounding box center [189, 192] width 151 height 8
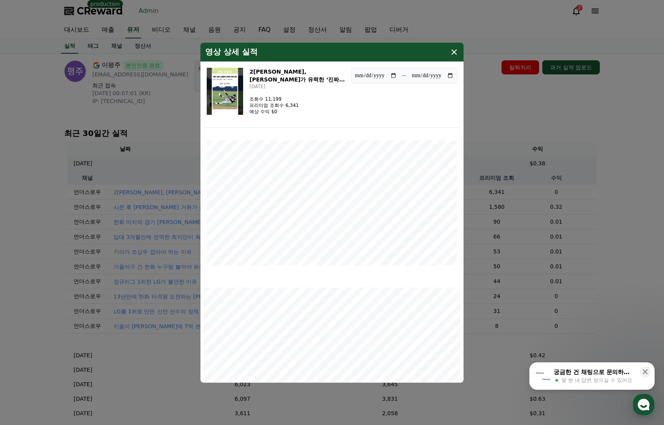
click at [233, 88] on img "modal" at bounding box center [225, 91] width 36 height 47
click at [456, 50] on icon "modal" at bounding box center [453, 51] width 5 height 5
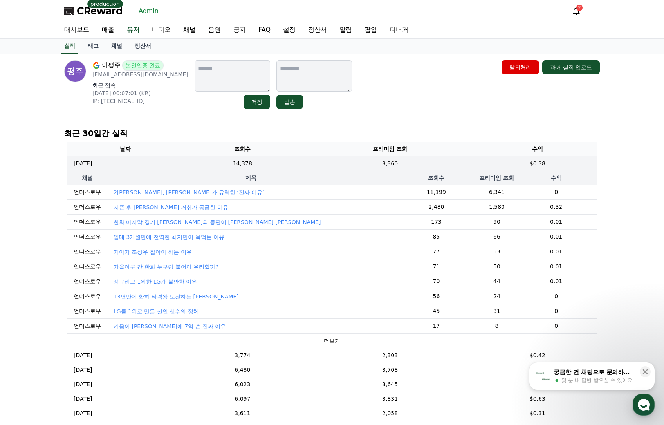
click at [416, 116] on div "이평주 본인인증 완료 [EMAIL_ADDRESS][DOMAIN_NAME] 최근 접속 [DATE] 00:07:01 (KR) IP: [TECHNI…" at bounding box center [332, 278] width 548 height 449
click at [413, 162] on td "8,360" at bounding box center [390, 163] width 177 height 14
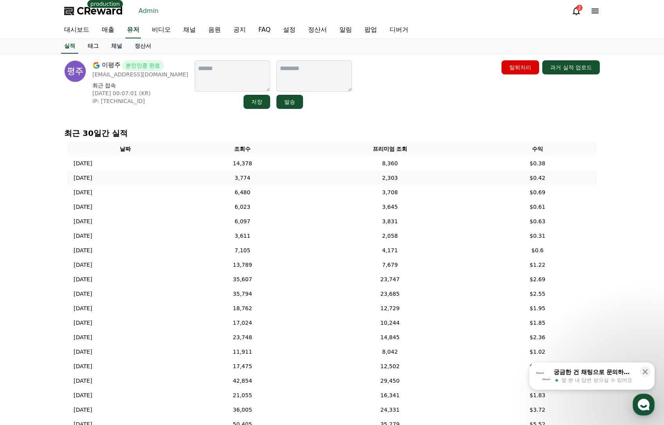
click at [407, 178] on td "2,303" at bounding box center [390, 178] width 177 height 14
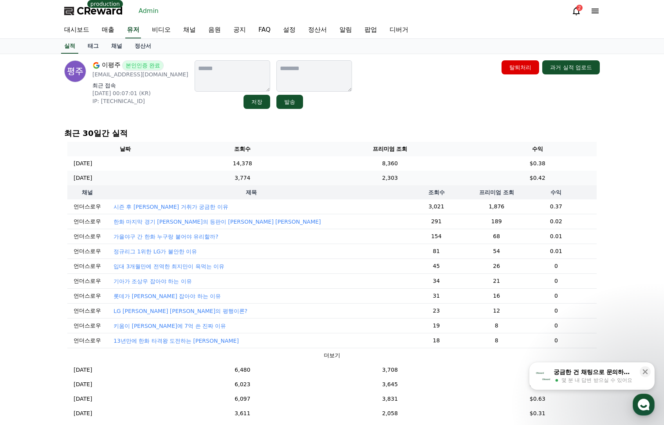
click at [407, 178] on td "2,303" at bounding box center [390, 178] width 177 height 14
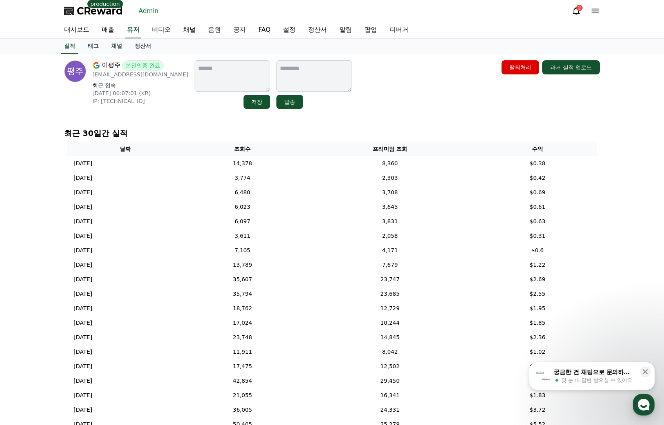
drag, startPoint x: 148, startPoint y: 75, endPoint x: 92, endPoint y: 78, distance: 55.3
click at [92, 78] on p "[EMAIL_ADDRESS][DOMAIN_NAME]" at bounding box center [140, 74] width 96 height 8
copy p "[EMAIL_ADDRESS][DOMAIN_NAME]"
click at [132, 31] on link "유저" at bounding box center [133, 30] width 16 height 16
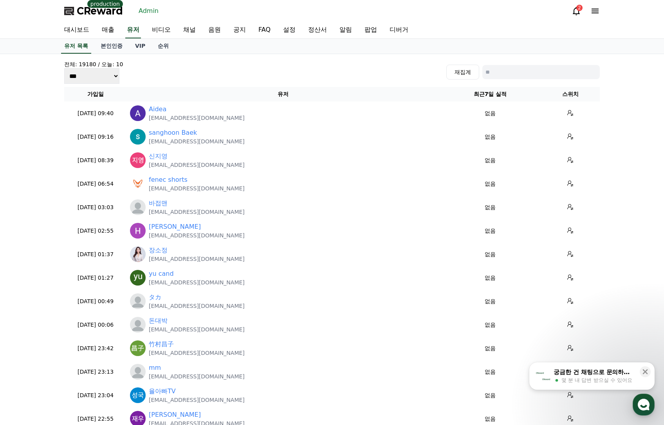
click at [561, 73] on input at bounding box center [540, 72] width 117 height 14
paste input "**********"
type input "**********"
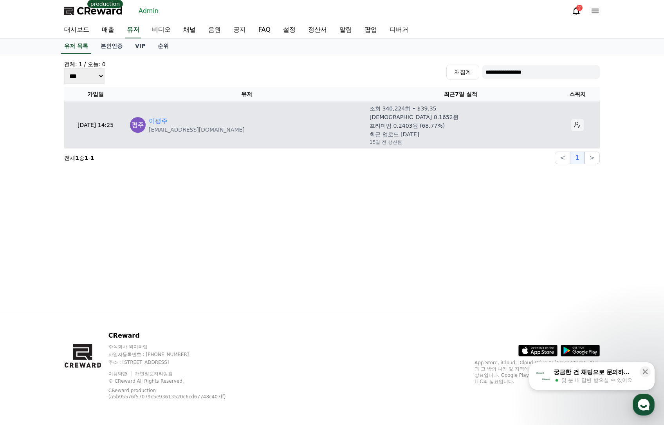
click at [574, 124] on icon at bounding box center [577, 125] width 6 height 6
